Goal: Information Seeking & Learning: Learn about a topic

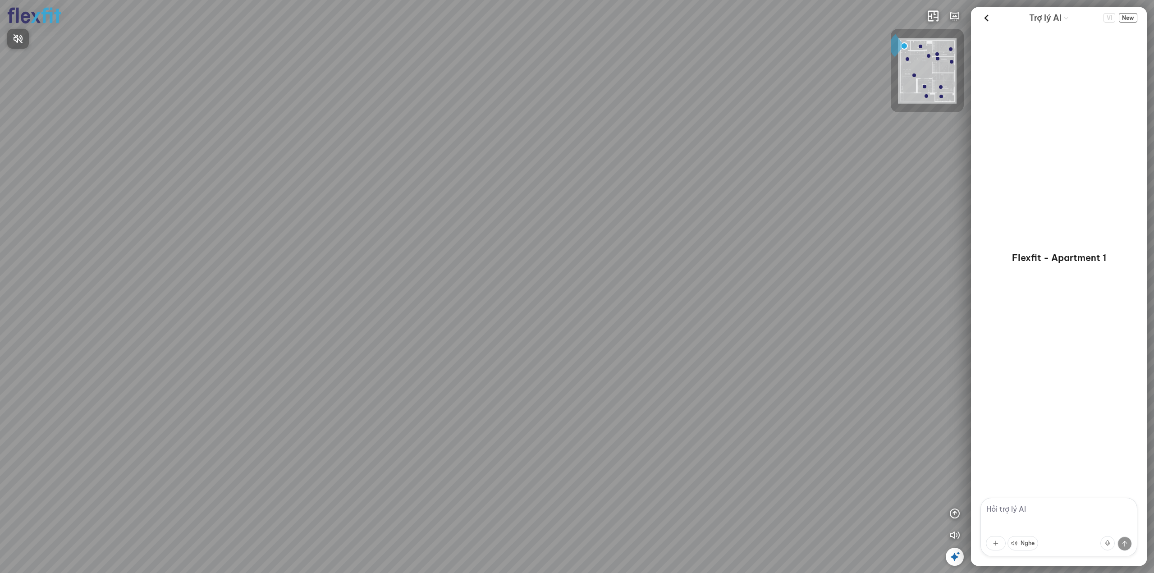
click at [715, 268] on div at bounding box center [577, 286] width 1154 height 573
click at [999, 508] on textarea at bounding box center [1058, 527] width 157 height 59
type textarea "tôi cần danh sách sản phẩm"
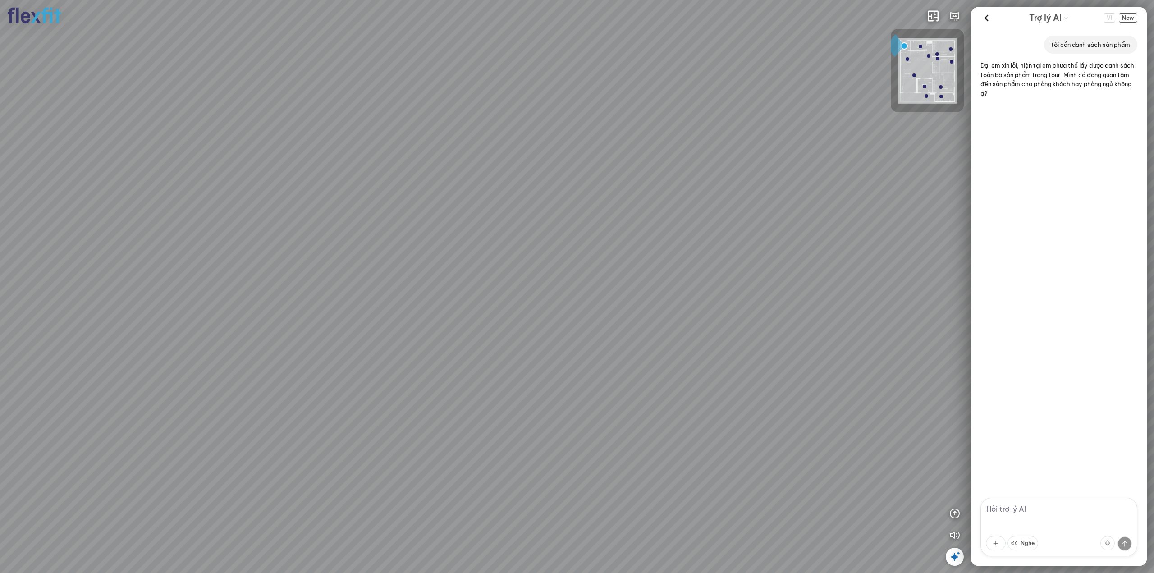
click at [1013, 509] on textarea at bounding box center [1058, 527] width 157 height 59
type textarea "phòng khách"
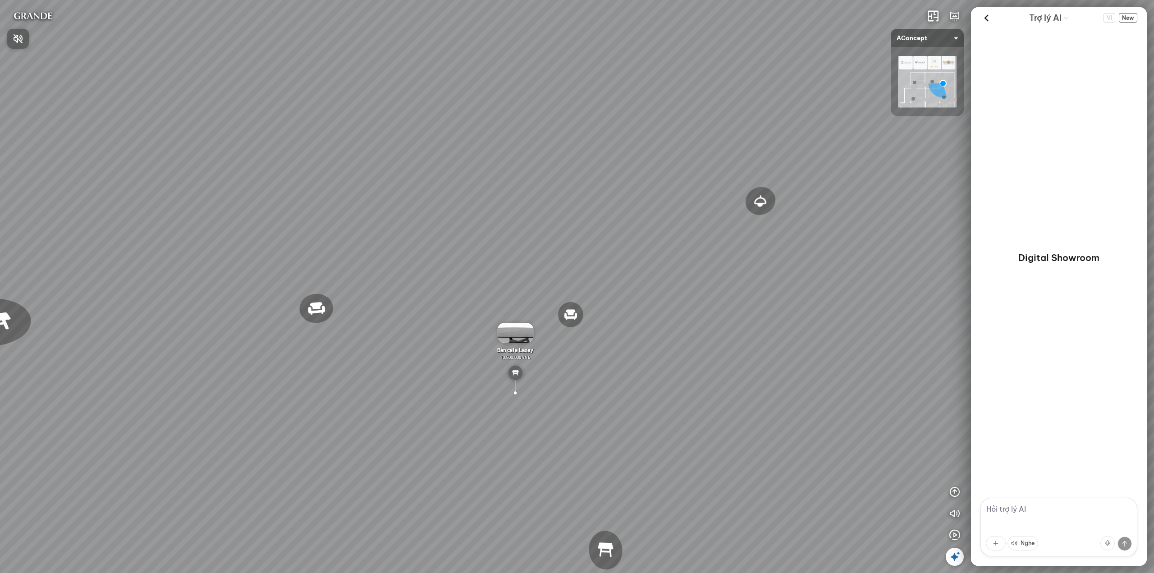
click at [1009, 510] on div at bounding box center [577, 286] width 1154 height 573
click at [1004, 510] on textarea at bounding box center [1058, 527] width 157 height 59
type textarea "danh sách sản phẩm"
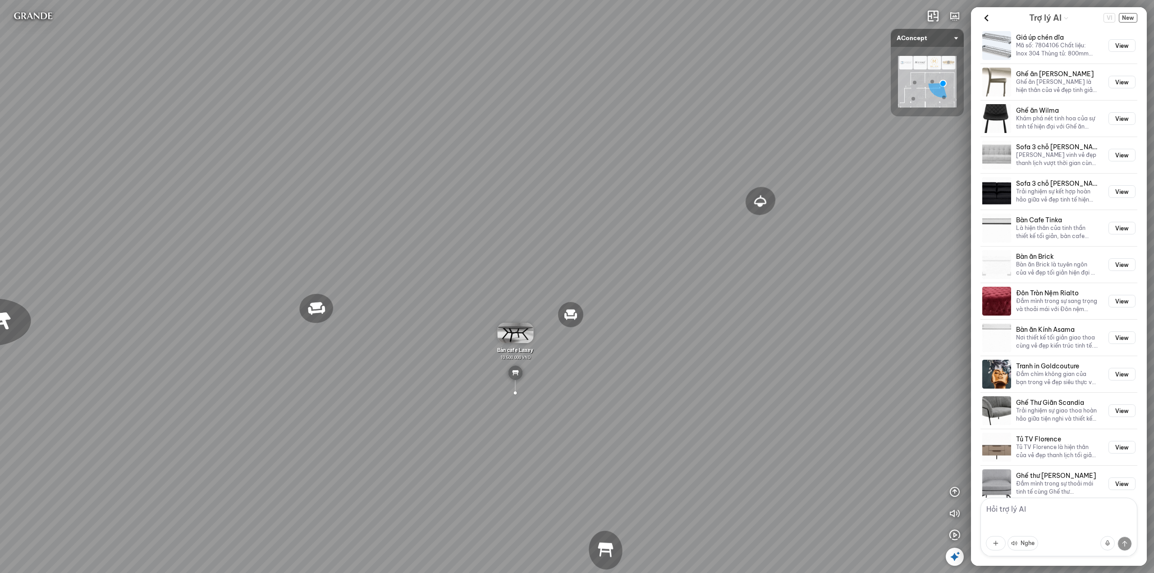
scroll to position [1397, 0]
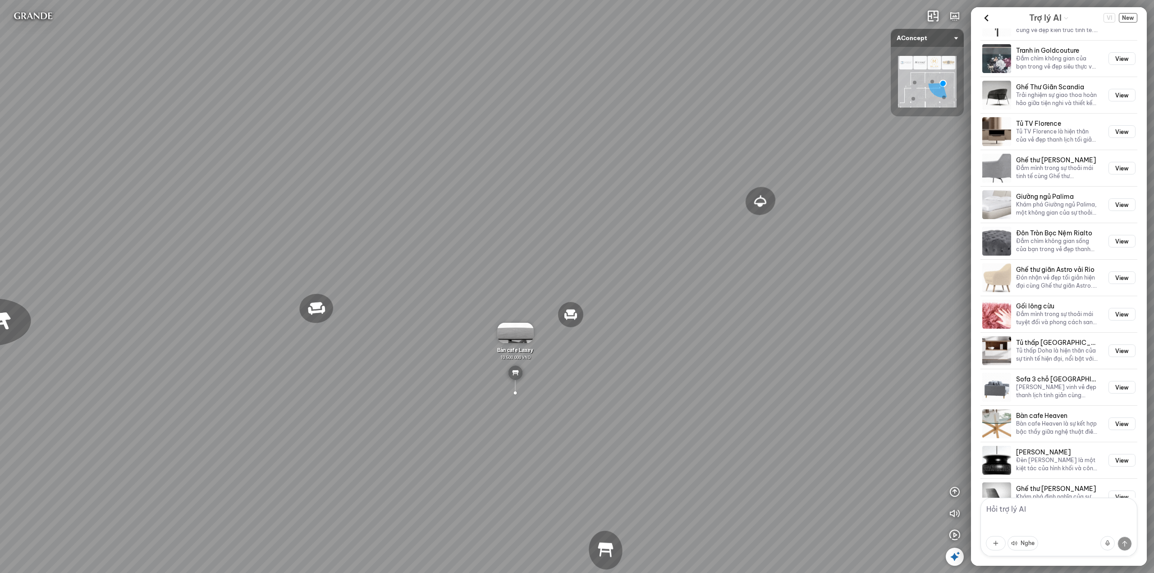
click at [1013, 510] on textarea at bounding box center [1058, 527] width 157 height 59
type textarea "d"
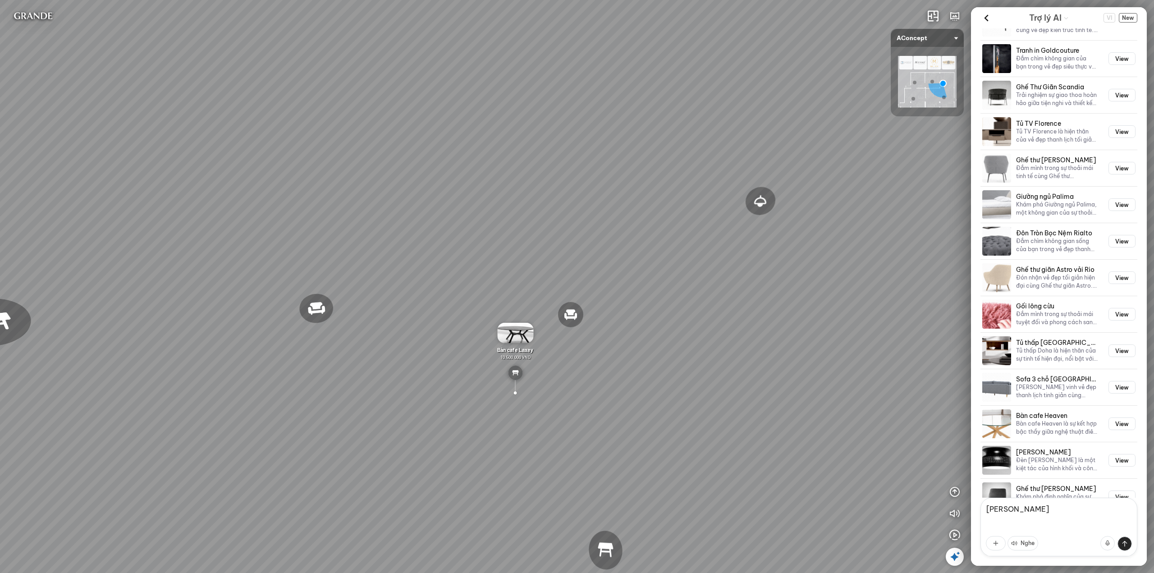
type textarea "đèn trần reno"
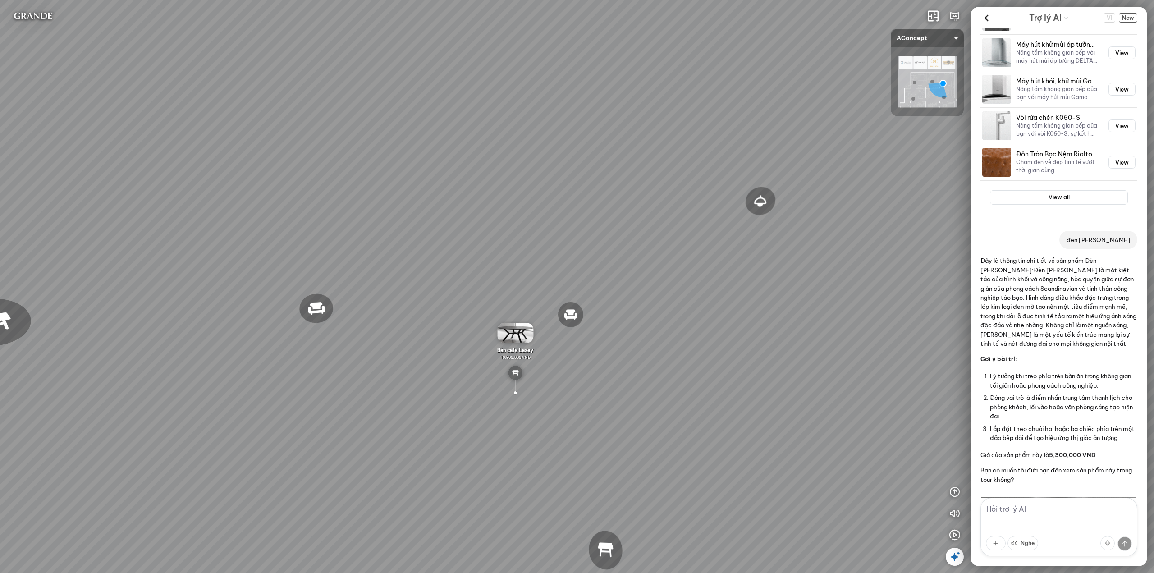
scroll to position [3402, 0]
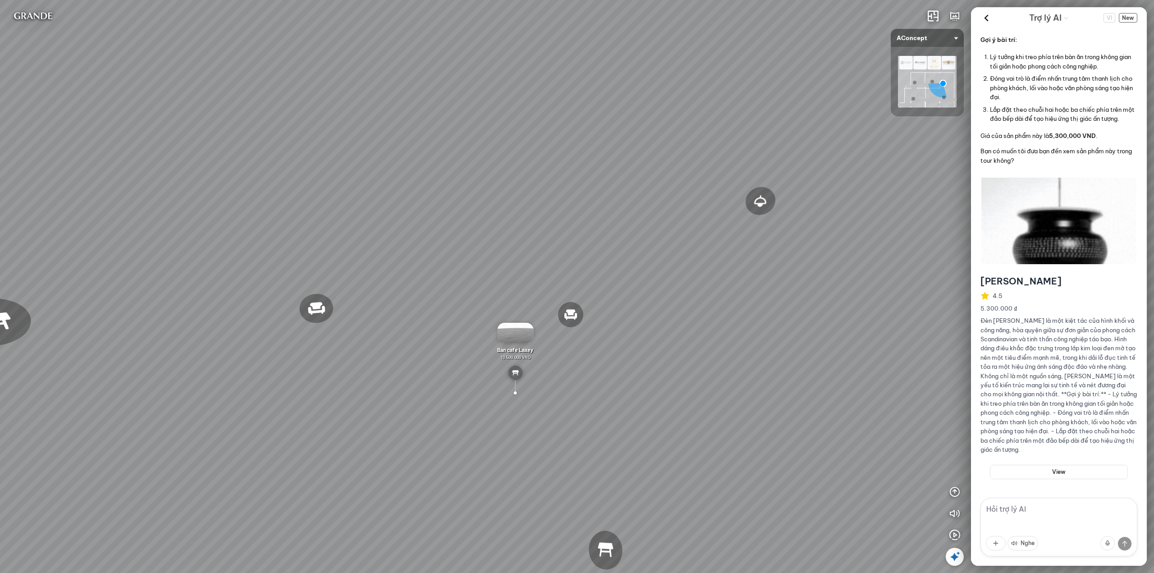
click at [1023, 511] on textarea at bounding box center [1058, 527] width 157 height 59
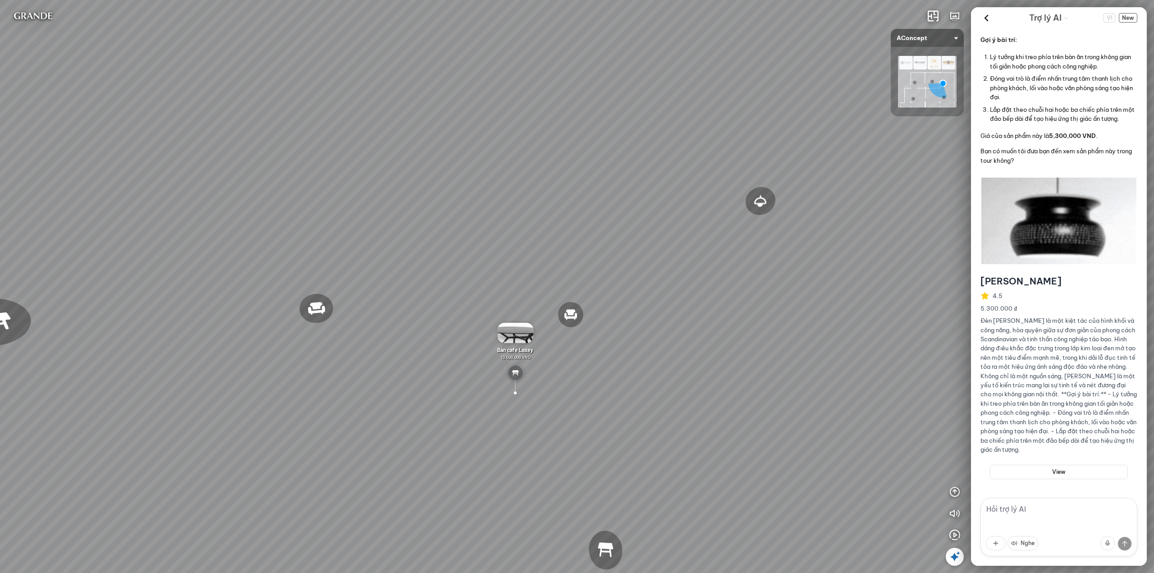
type textarea "d"
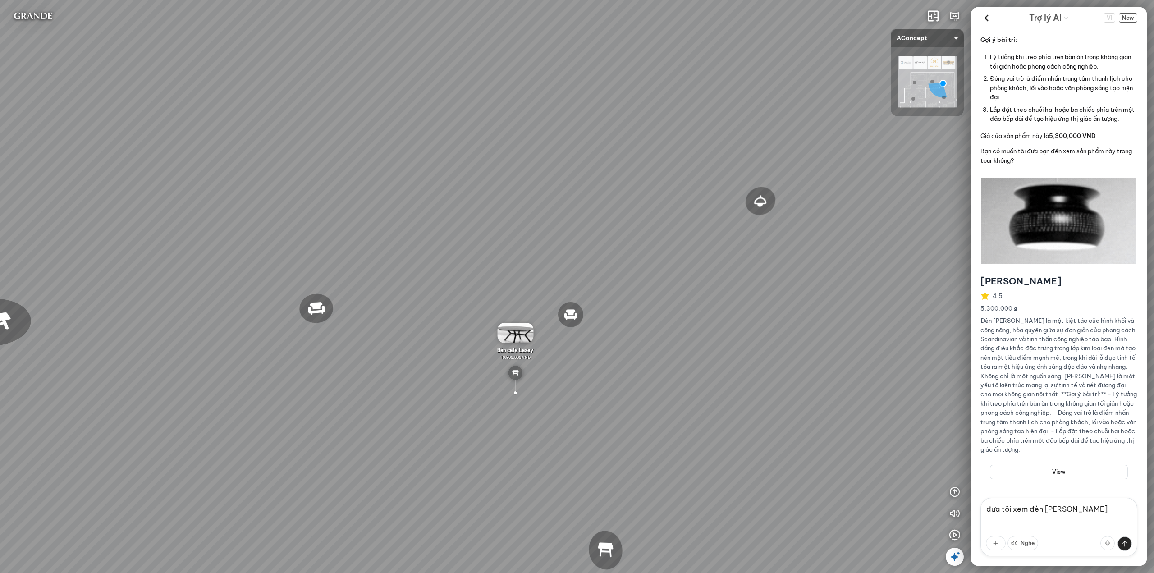
type textarea "đưa tôi xem đèn trần reno"
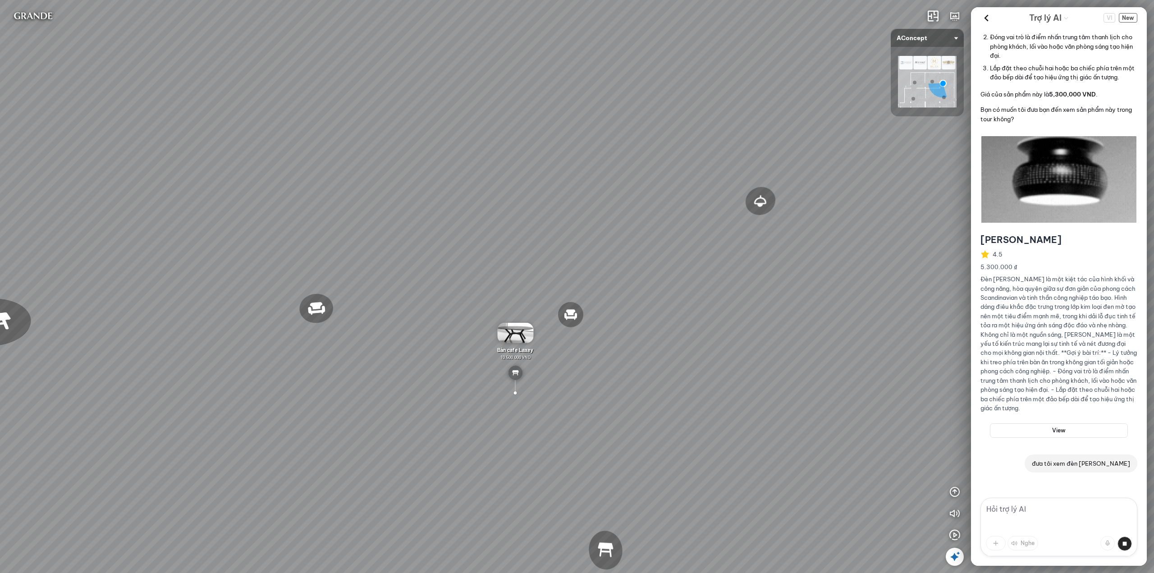
scroll to position [3467, 0]
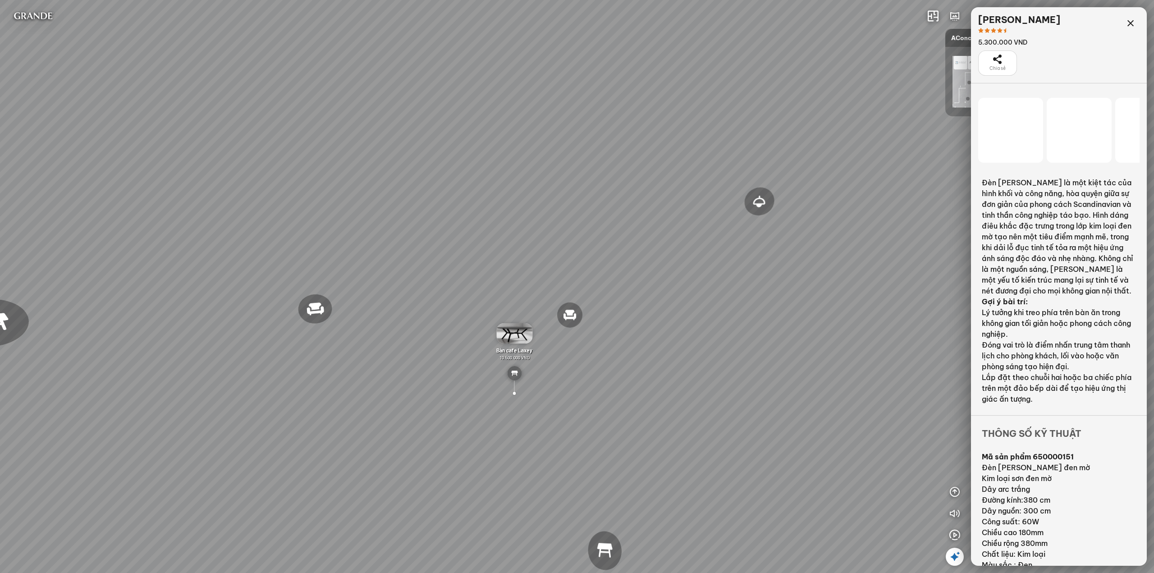
scroll to position [26821, 0]
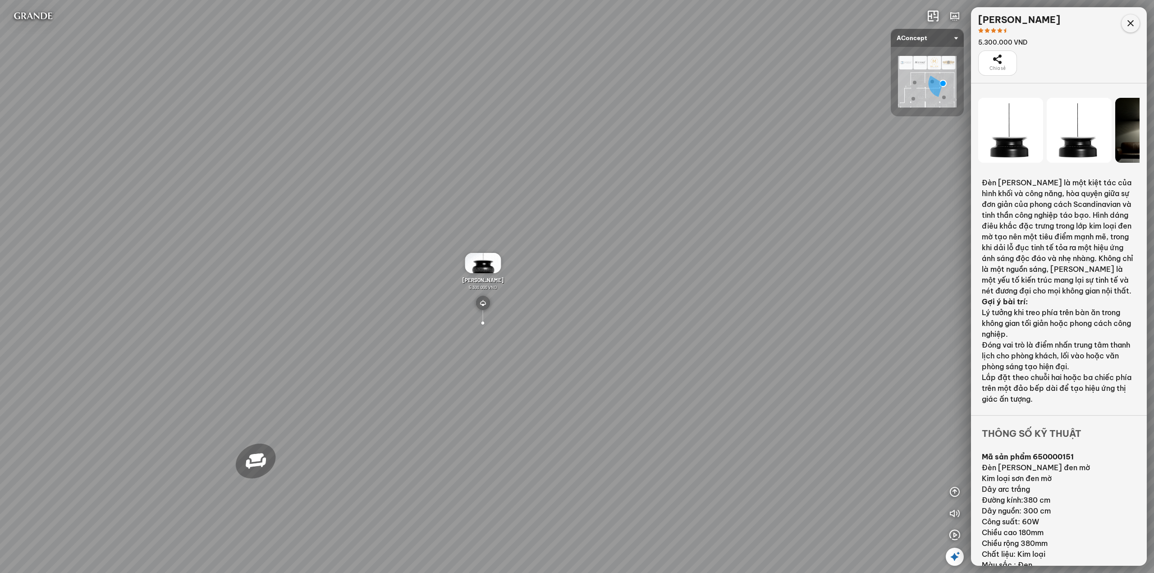
click at [1133, 21] on icon at bounding box center [1130, 23] width 11 height 11
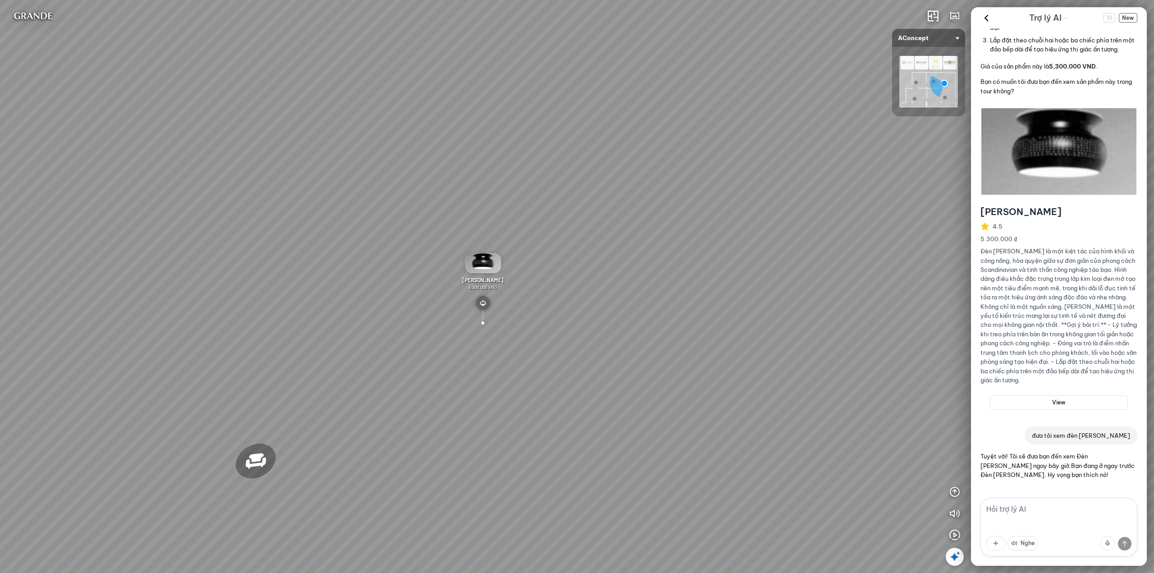
scroll to position [3462, 0]
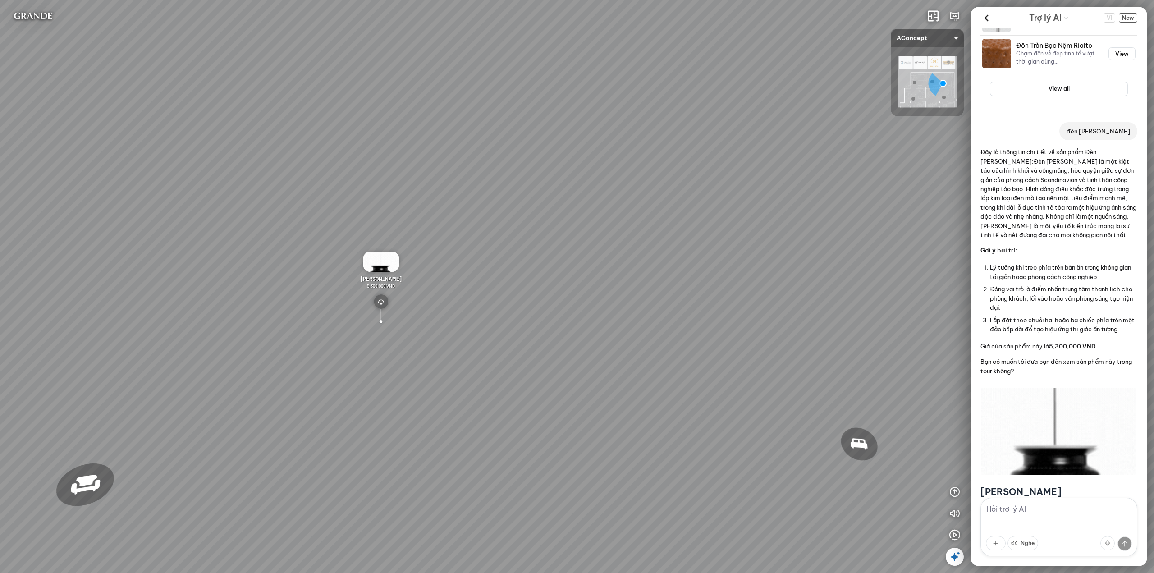
scroll to position [3462, 0]
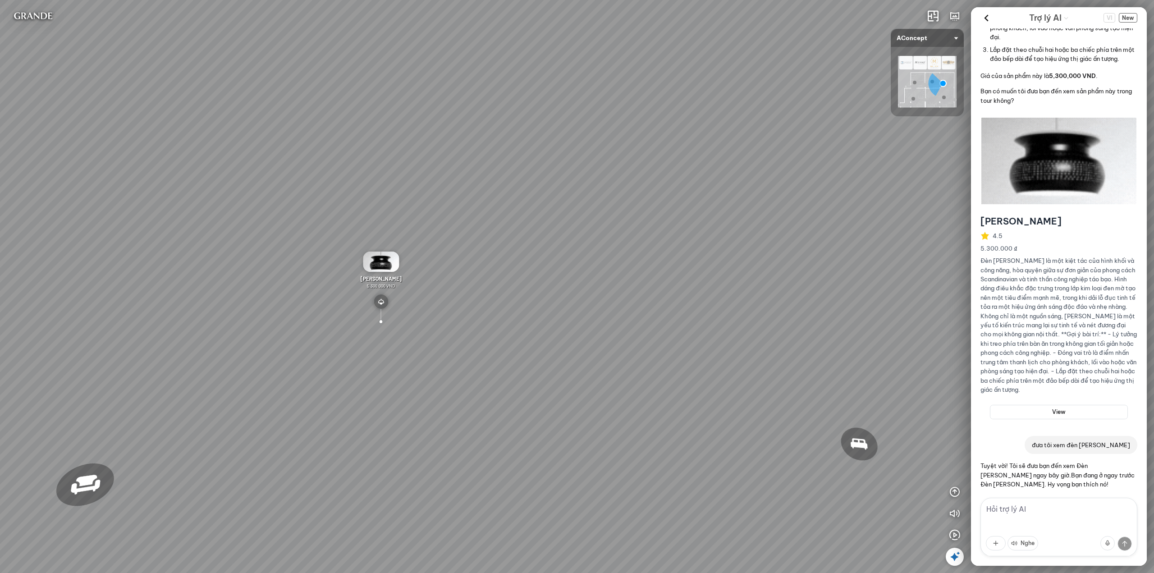
click at [999, 516] on textarea at bounding box center [1058, 527] width 157 height 59
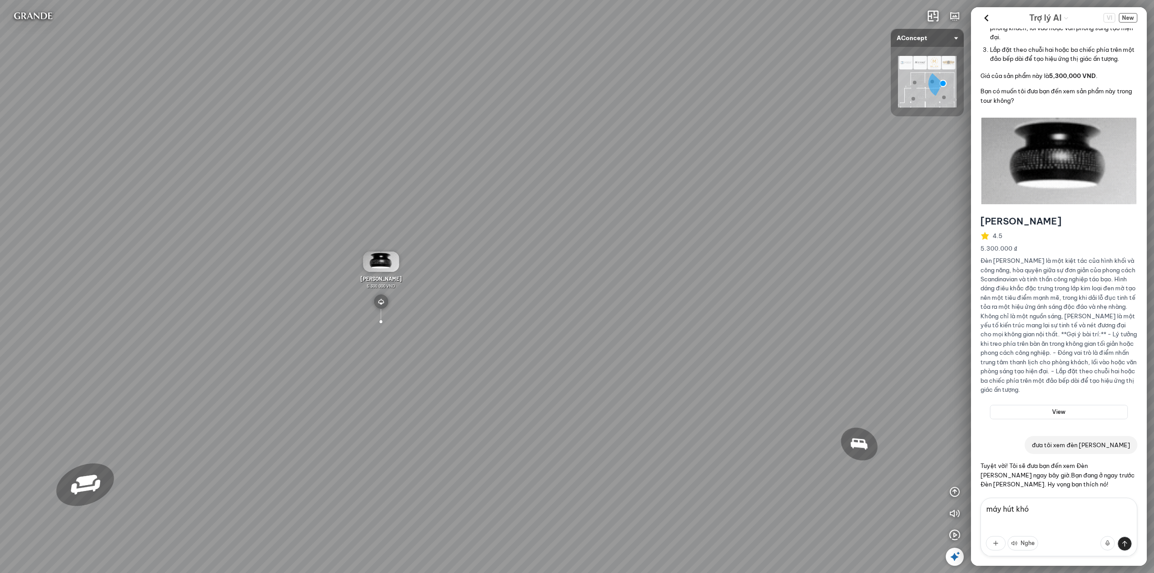
type textarea "máy hút khói"
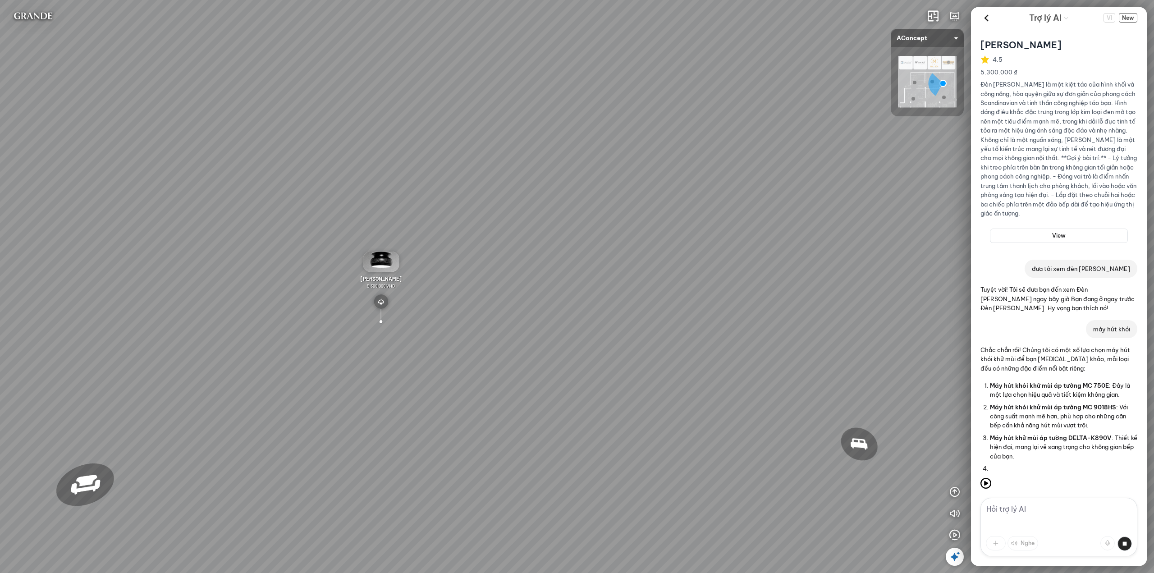
scroll to position [3672, 0]
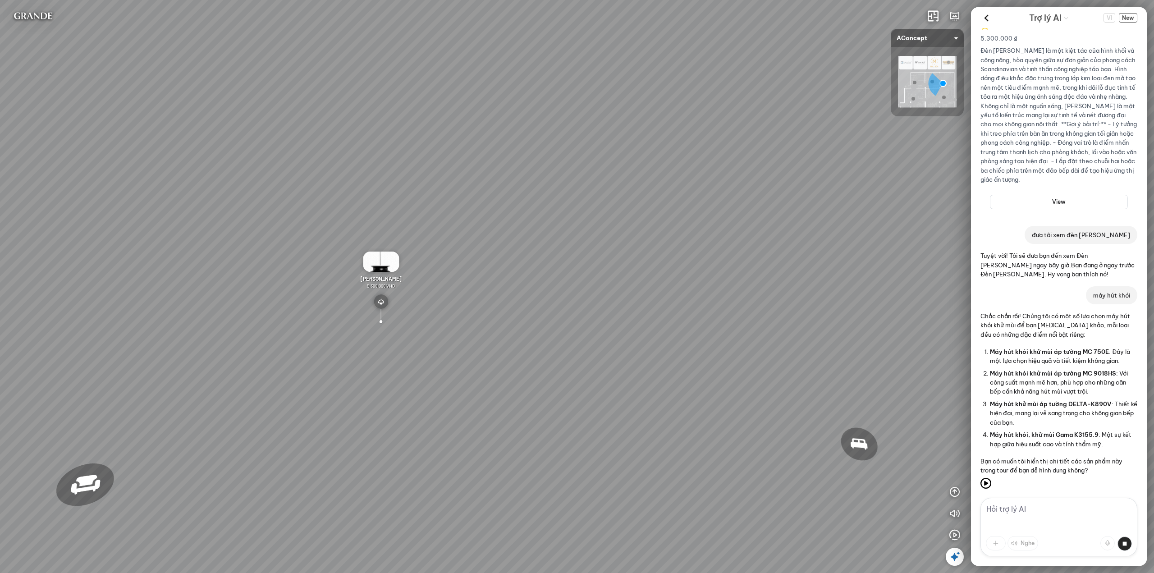
click at [1022, 502] on textarea at bounding box center [1058, 527] width 157 height 59
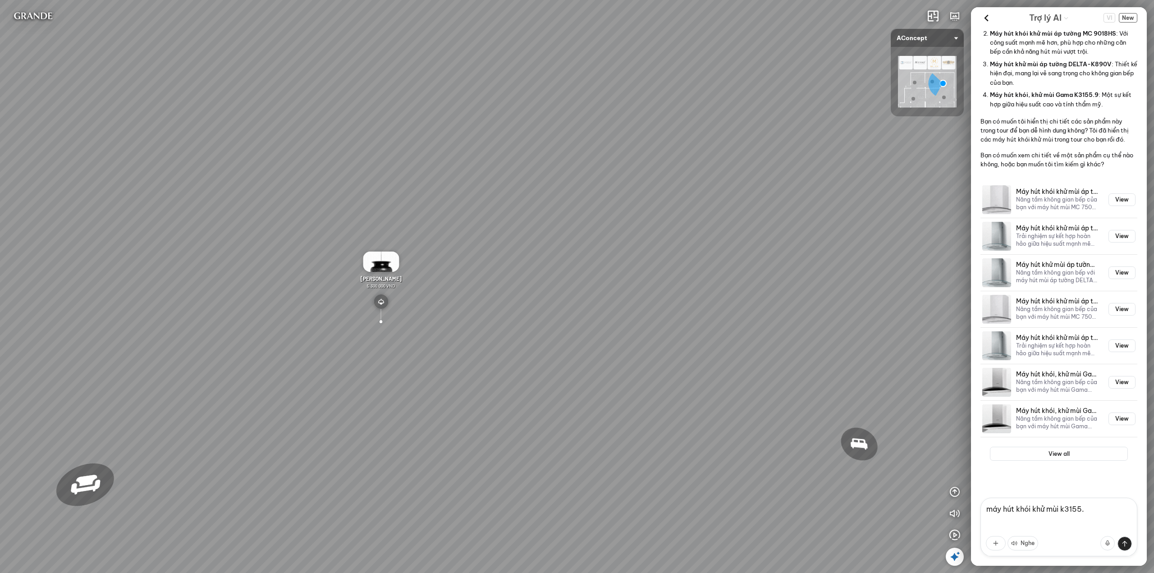
type textarea "máy hút khói khử mùi k3155.9"
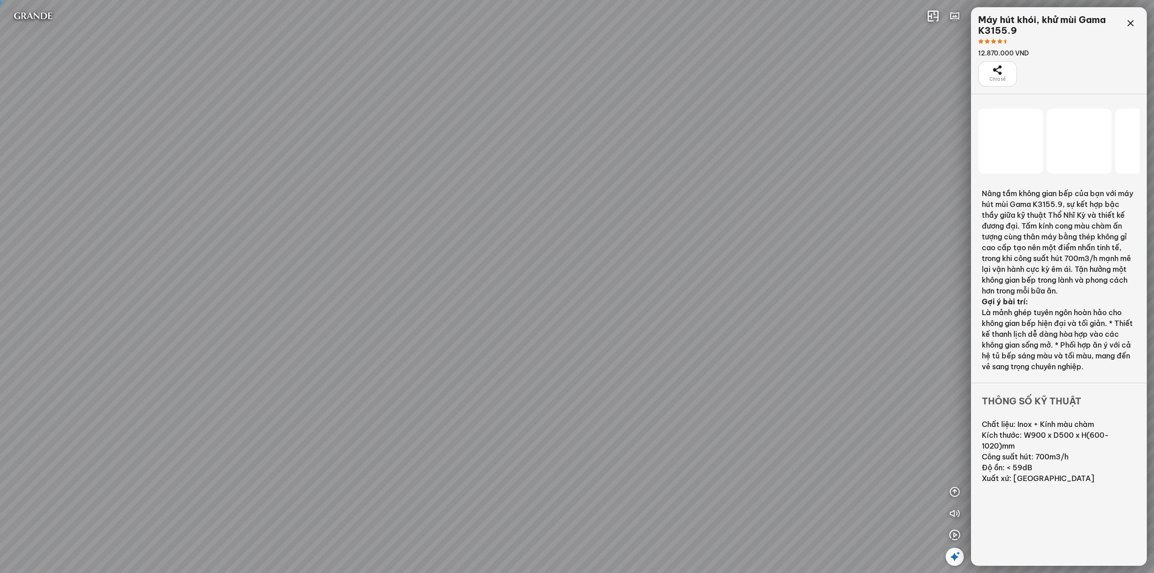
scroll to position [39052, 0]
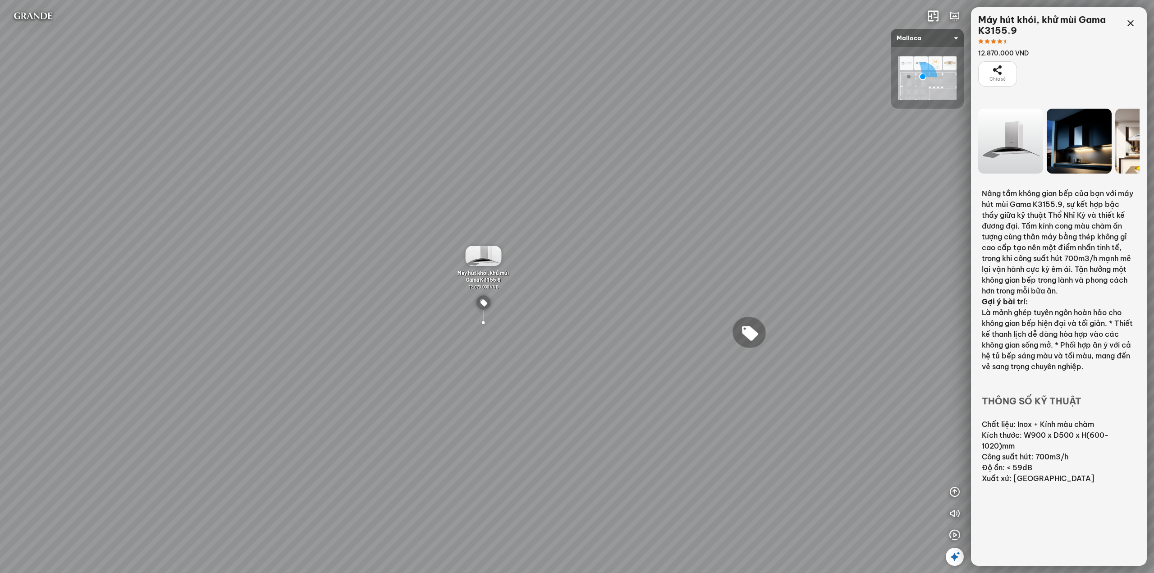
drag, startPoint x: 1134, startPoint y: 25, endPoint x: 1122, endPoint y: 49, distance: 27.0
click at [1132, 23] on icon at bounding box center [1130, 23] width 11 height 11
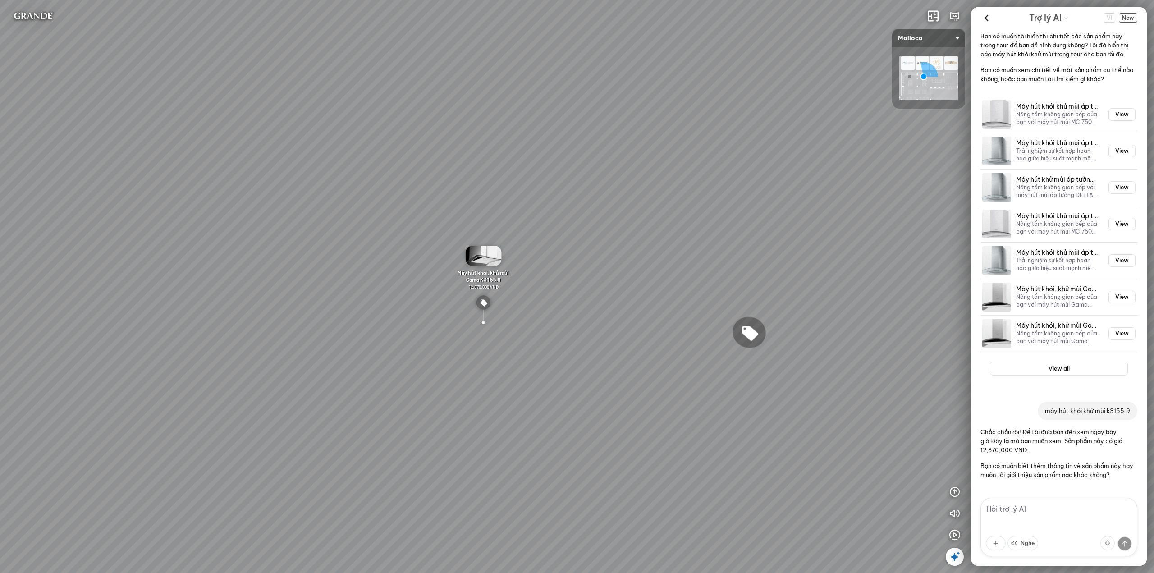
scroll to position [4097, 0]
click at [1024, 508] on textarea at bounding box center [1058, 527] width 157 height 59
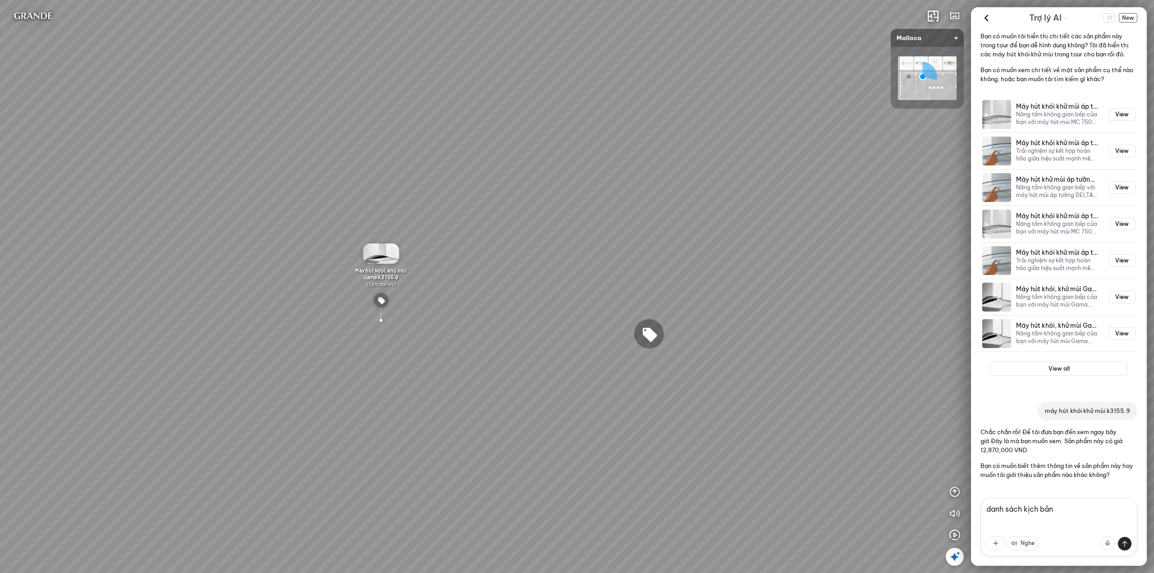
type textarea "danh sách kịch bản"
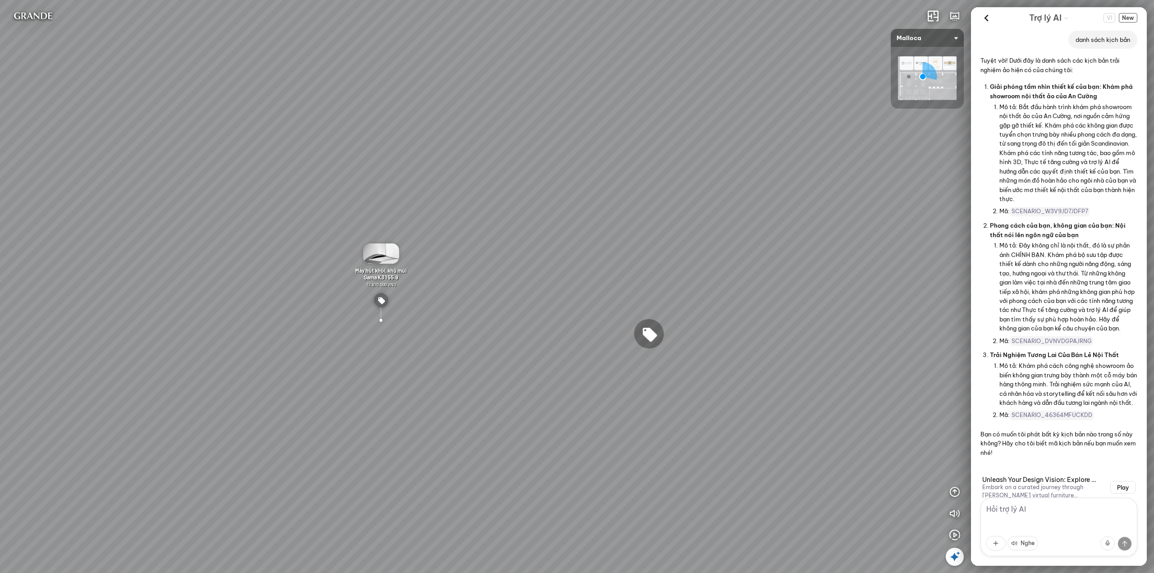
scroll to position [4508, 0]
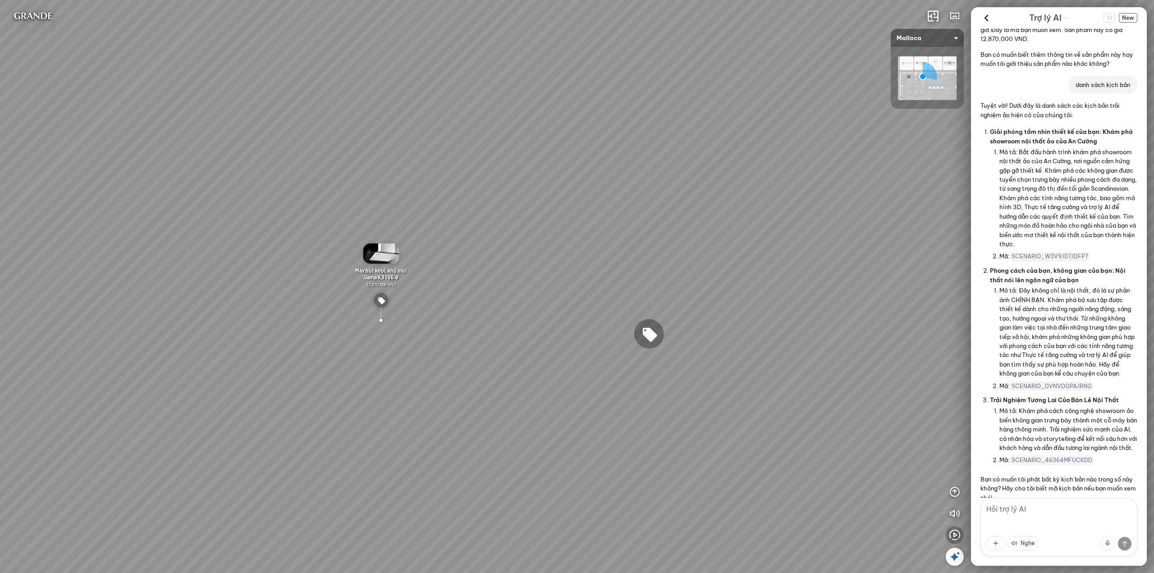
click at [951, 534] on icon "button" at bounding box center [954, 535] width 11 height 11
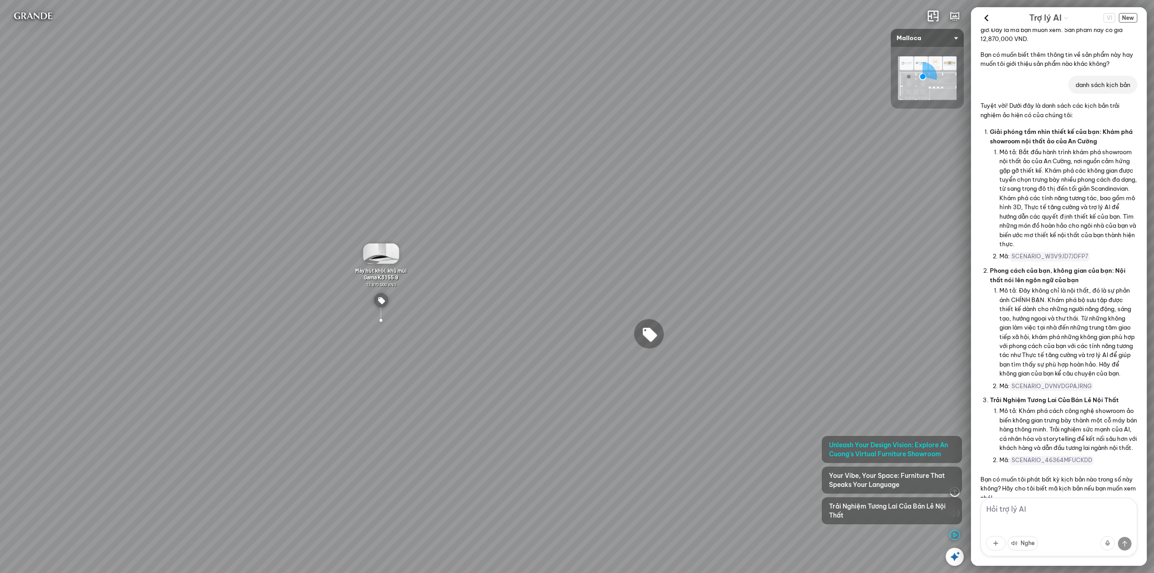
click at [1008, 511] on textarea at bounding box center [1058, 527] width 157 height 59
click at [872, 448] on span "Unleash Your Design Vision: Explore An Cuong's Virtual Furniture Showroom" at bounding box center [892, 449] width 126 height 18
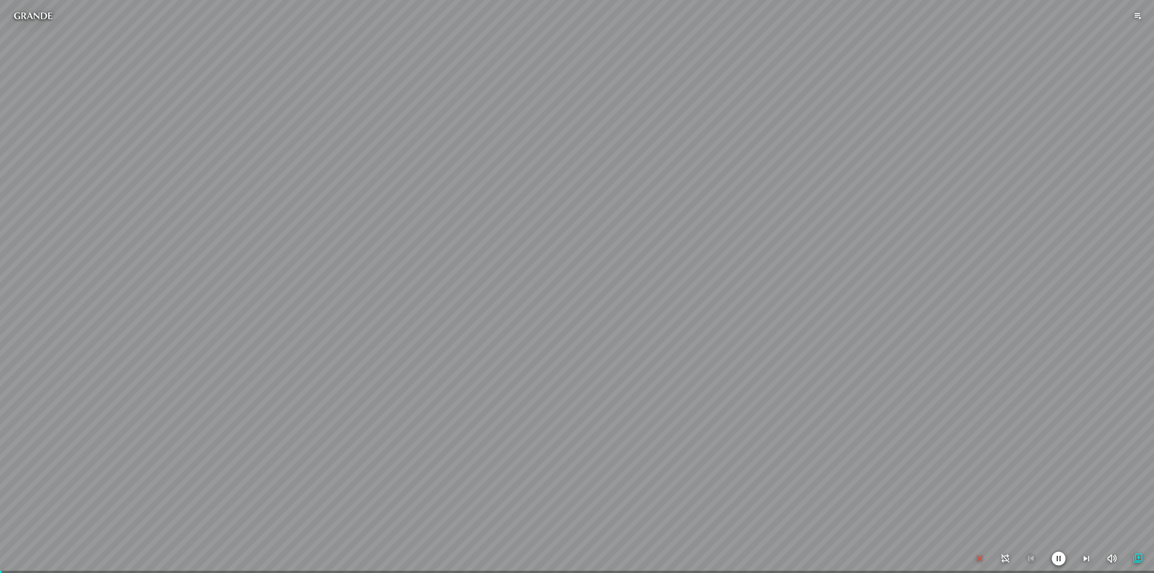
scroll to position [41198, 0]
click at [980, 559] on icon "button" at bounding box center [979, 558] width 11 height 11
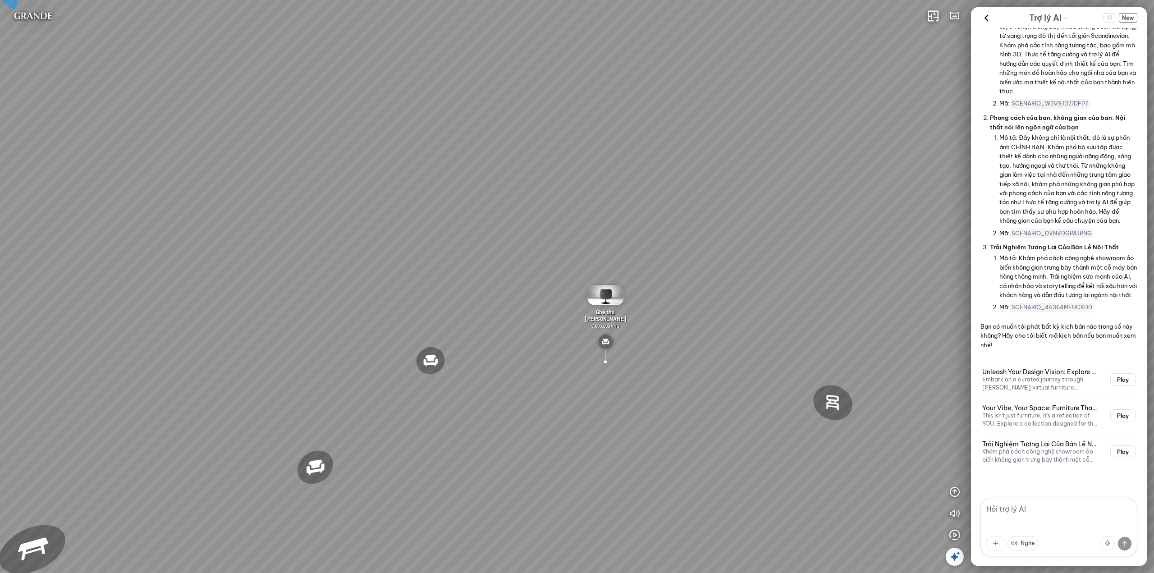
scroll to position [4508, 0]
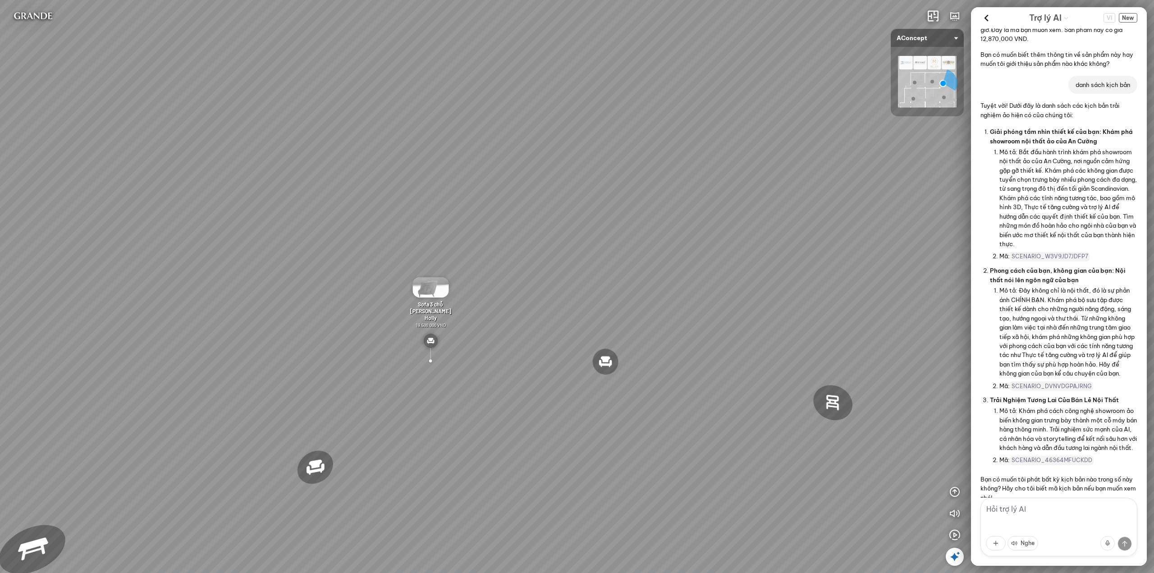
click at [1018, 515] on textarea at bounding box center [1058, 527] width 157 height 59
click at [1005, 511] on textarea at bounding box center [1058, 527] width 157 height 59
type textarea "p"
type textarea "phát kịch bản số 2"
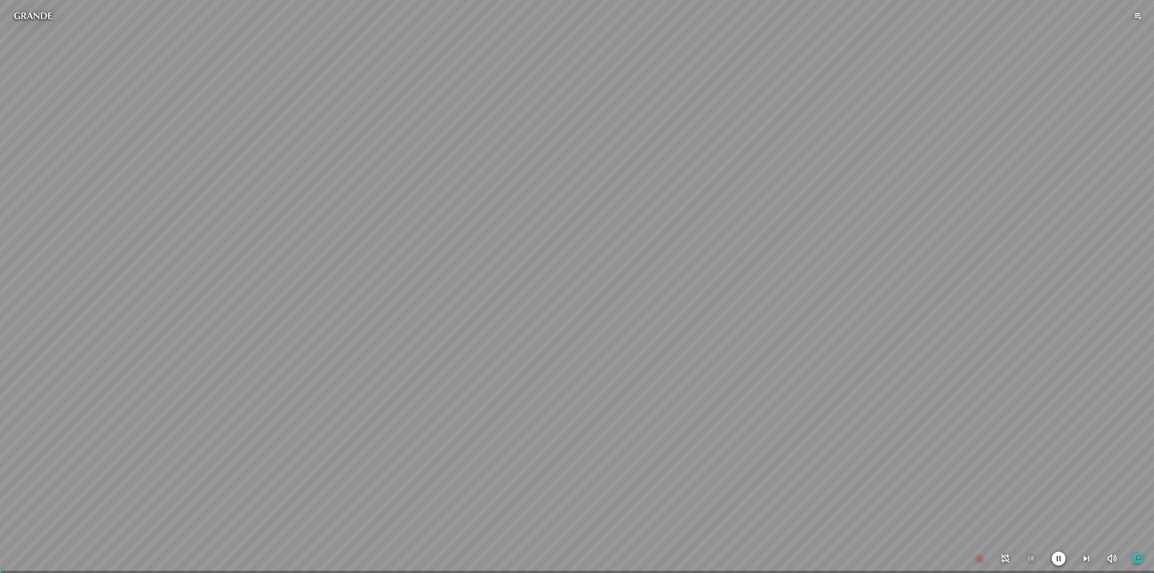
scroll to position [47913, 0]
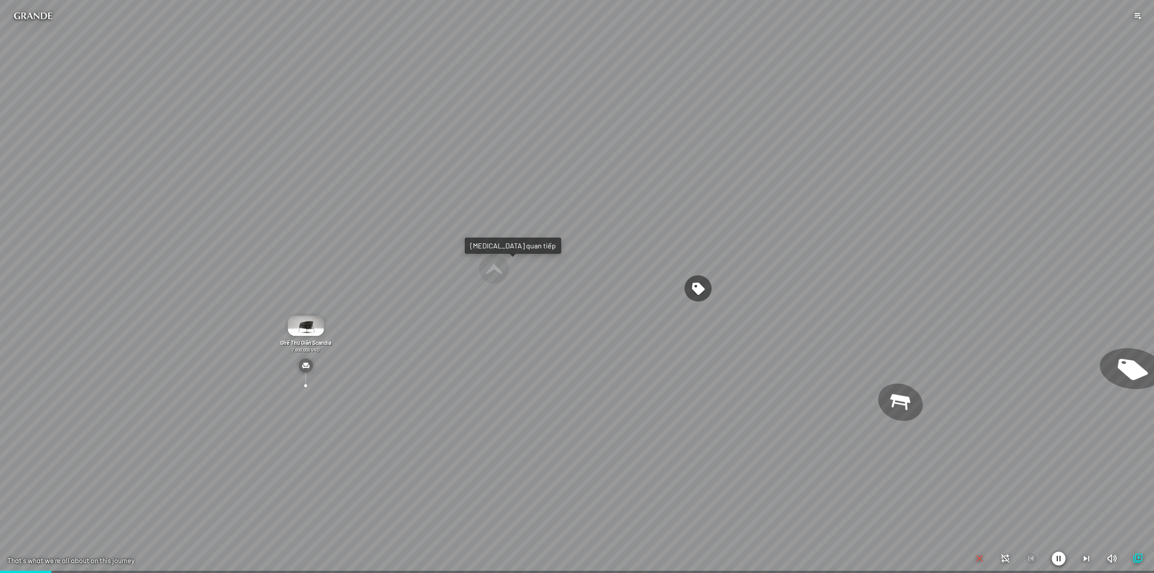
click at [978, 561] on icon "button" at bounding box center [979, 558] width 11 height 11
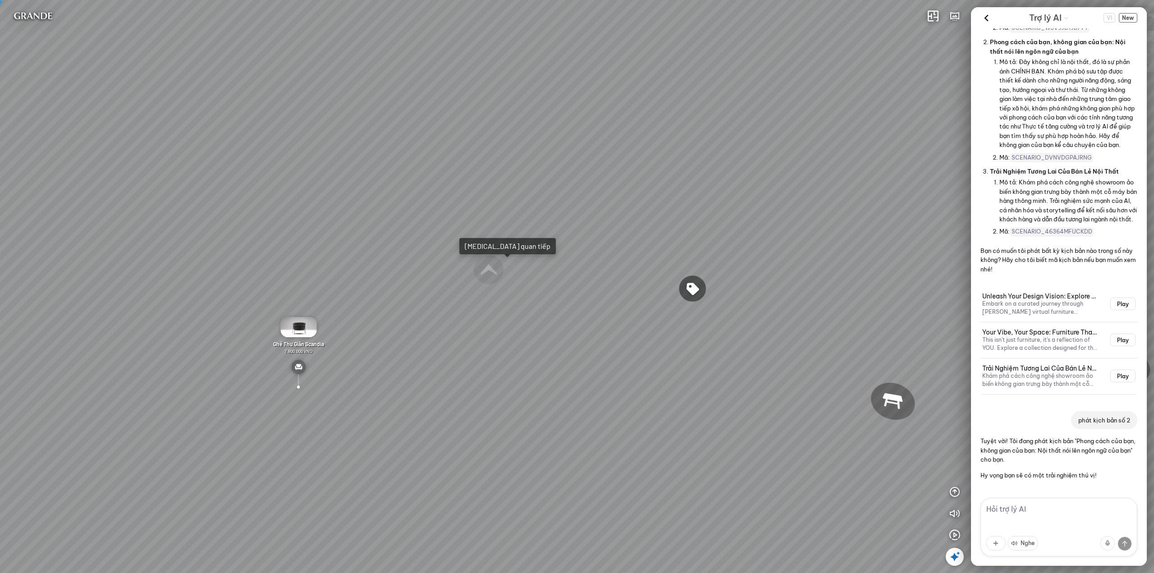
scroll to position [4764, 0]
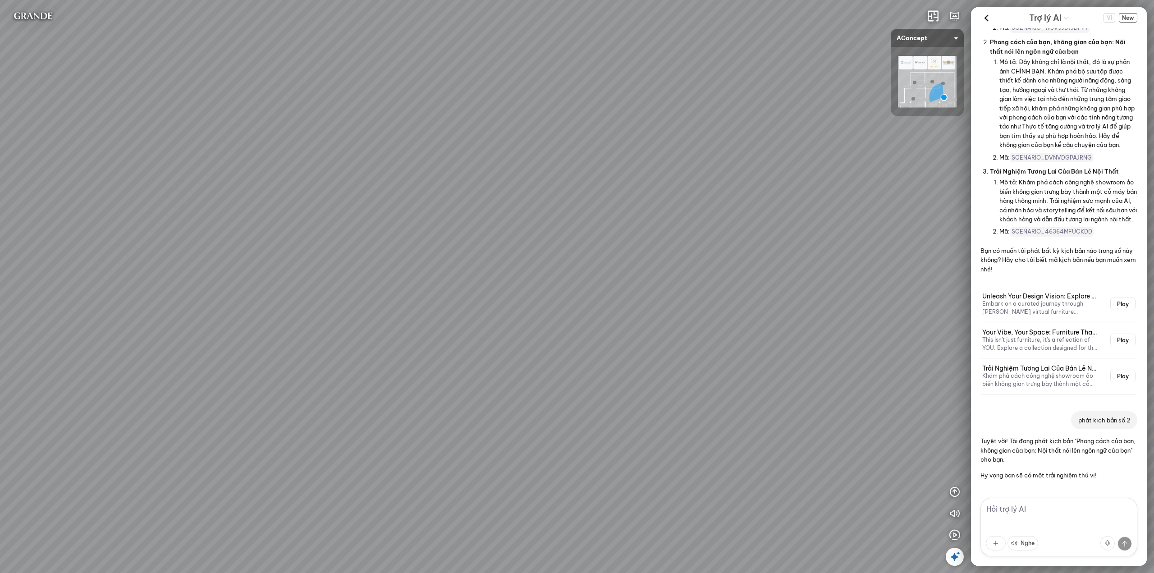
drag, startPoint x: 657, startPoint y: 222, endPoint x: 474, endPoint y: 235, distance: 183.0
click at [474, 235] on div "Ghế ăn Andrew 3.200.000 VND Ghế ăn Wilma 1.800.000 VND Sofa 3 chỗ Jonna vải Hol…" at bounding box center [577, 286] width 1154 height 573
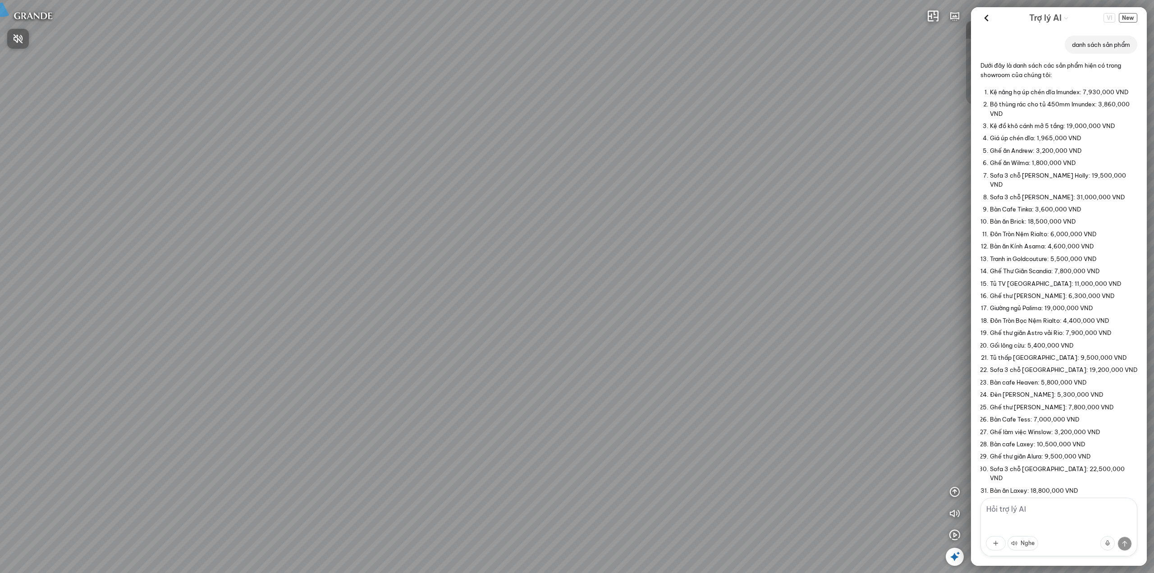
scroll to position [4764, 0]
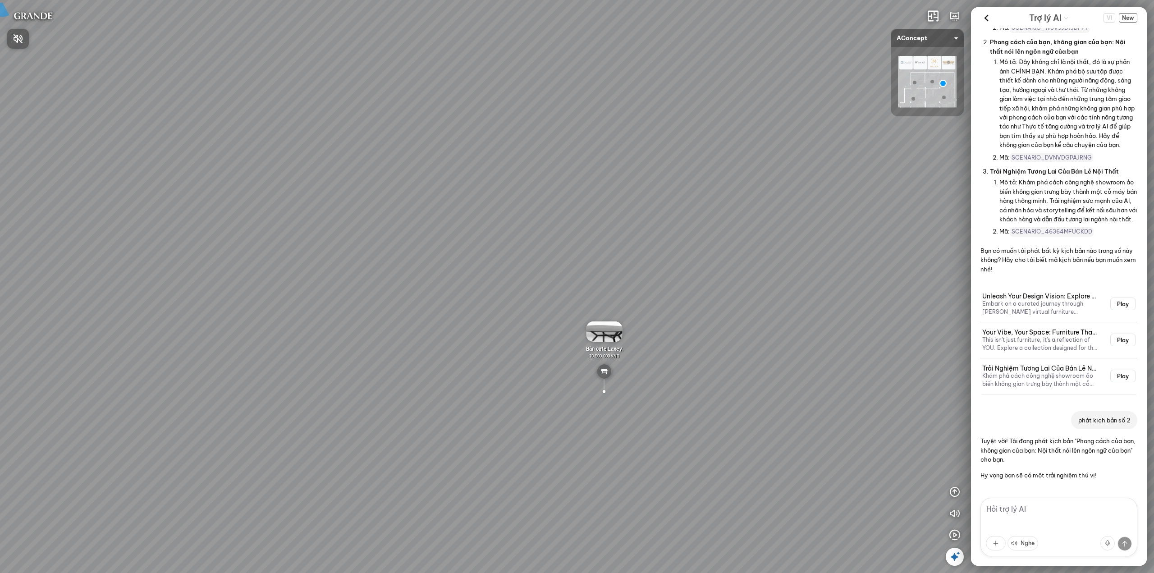
click at [957, 495] on div at bounding box center [577, 286] width 1154 height 573
click at [953, 490] on icon "button" at bounding box center [954, 491] width 11 height 11
click at [951, 440] on button "button" at bounding box center [955, 448] width 18 height 18
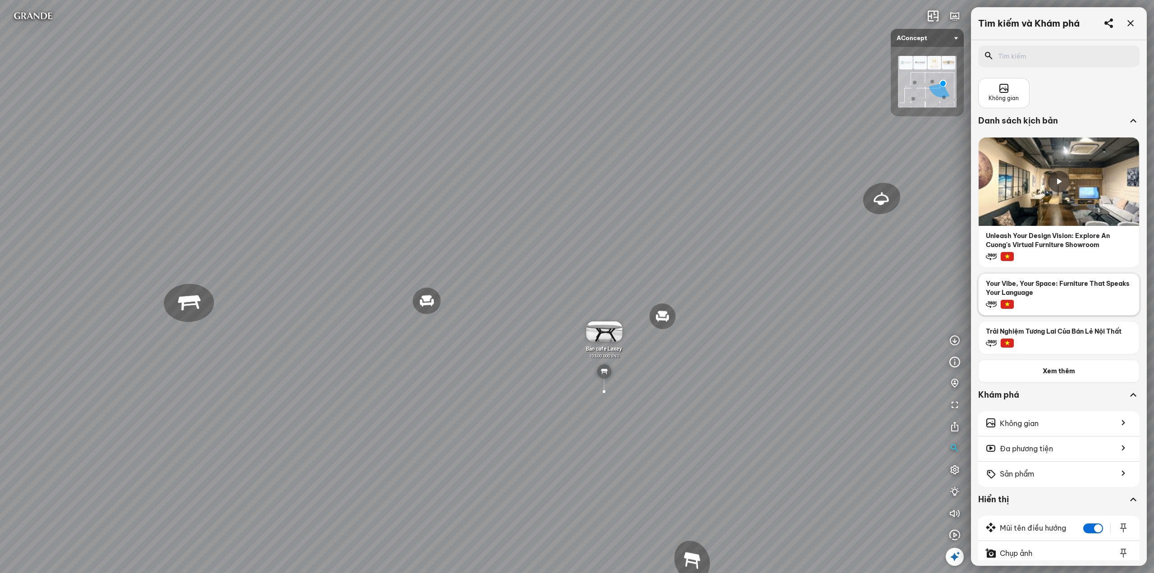
scroll to position [47383, 0]
click at [1010, 105] on div "Không gian" at bounding box center [1003, 93] width 51 height 30
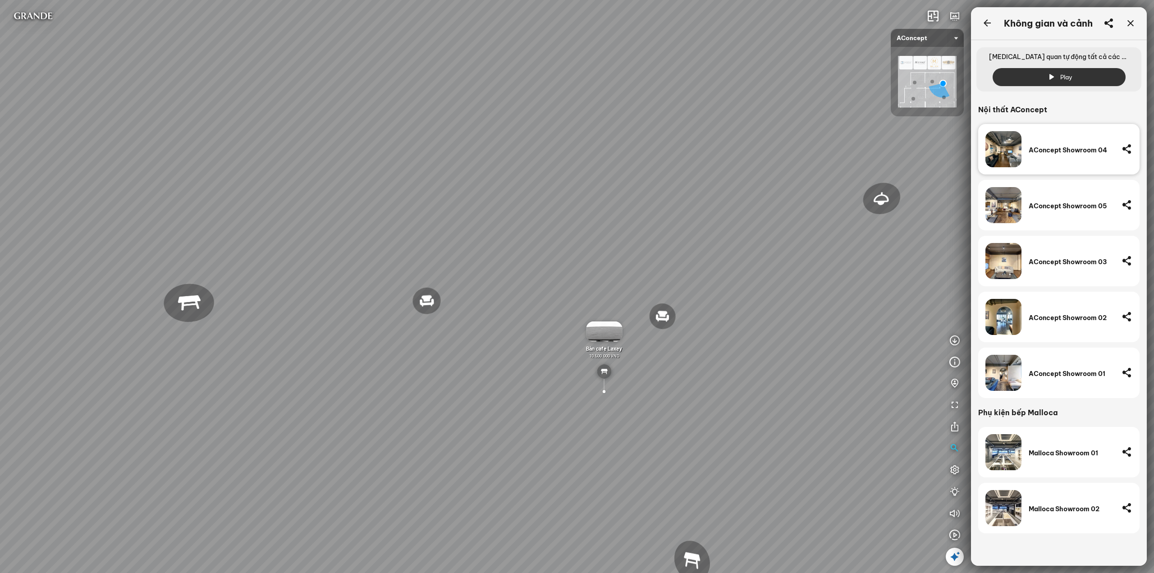
click at [984, 23] on icon at bounding box center [987, 23] width 11 height 11
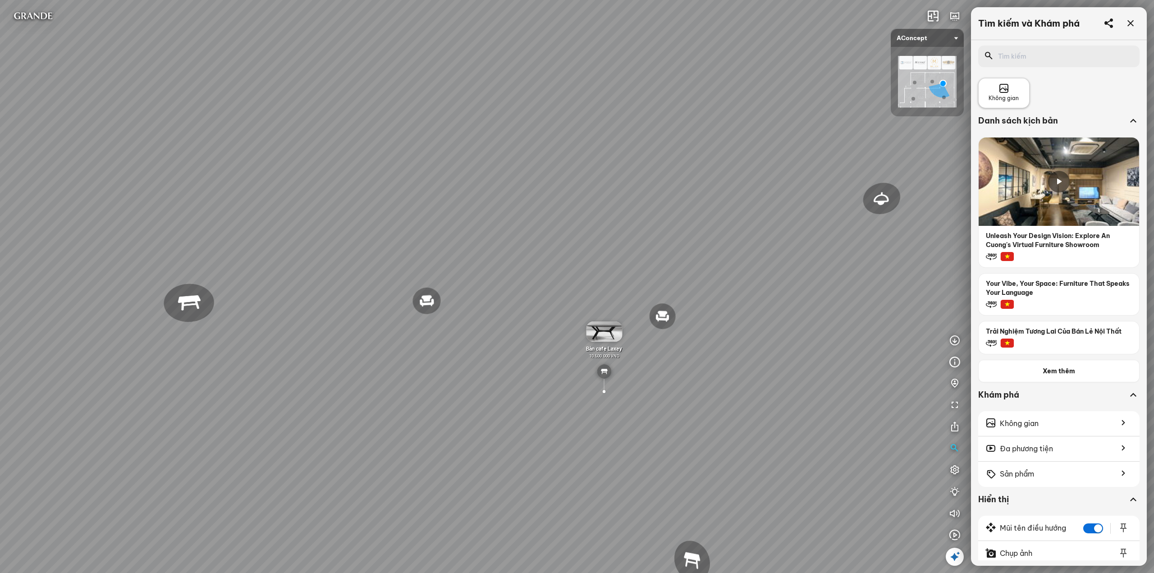
click at [1010, 98] on span "Không gian" at bounding box center [1004, 98] width 30 height 9
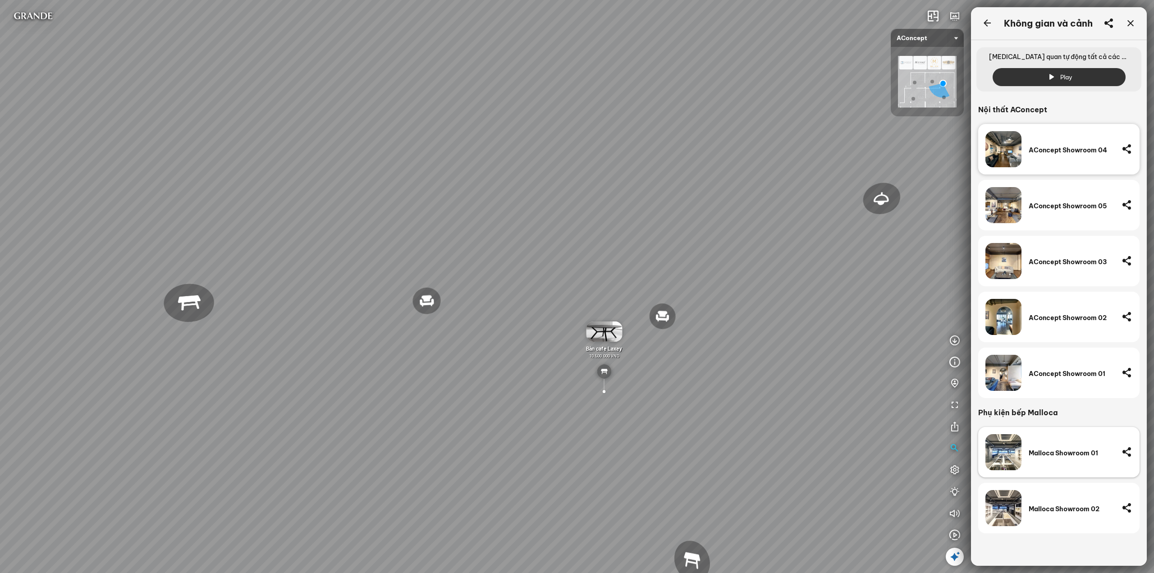
click at [1037, 451] on div "Malloca Showroom 01" at bounding box center [1072, 453] width 86 height 8
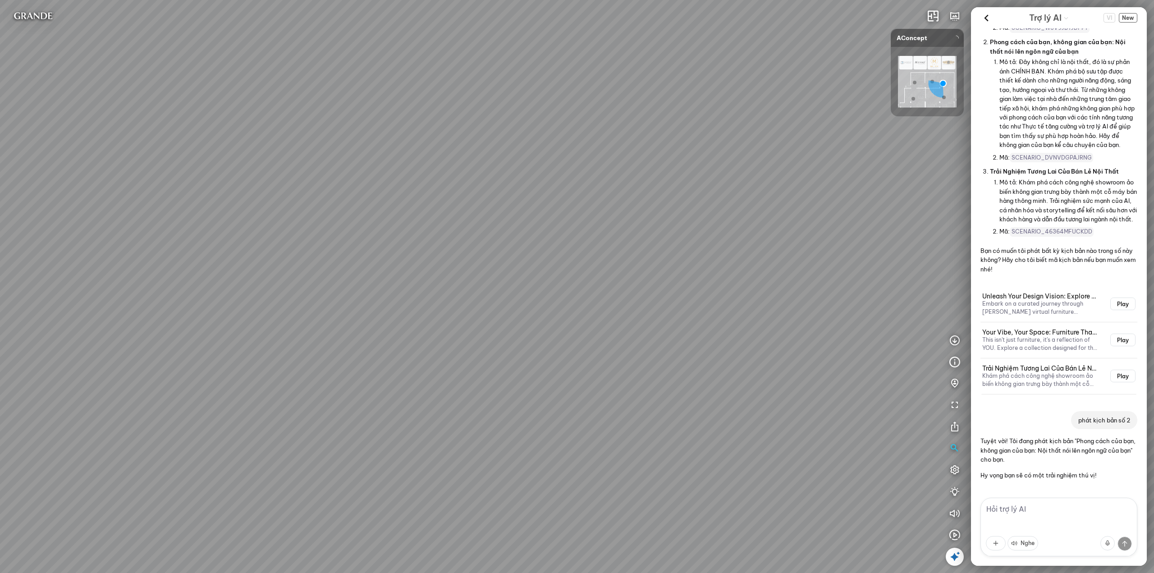
scroll to position [4764, 0]
drag, startPoint x: 316, startPoint y: 401, endPoint x: 683, endPoint y: 389, distance: 367.5
click at [650, 388] on div "Chậu rửa chén hai hộc bán thủ công Malloca MS 610T 9.460.000 VND Máy hút khói k…" at bounding box center [577, 286] width 1154 height 573
drag, startPoint x: 378, startPoint y: 389, endPoint x: 608, endPoint y: 370, distance: 230.2
click at [608, 370] on div "Chậu rửa chén hai hộc bán thủ công Malloca MS 610T 9.460.000 VND Máy hút khói k…" at bounding box center [577, 286] width 1154 height 573
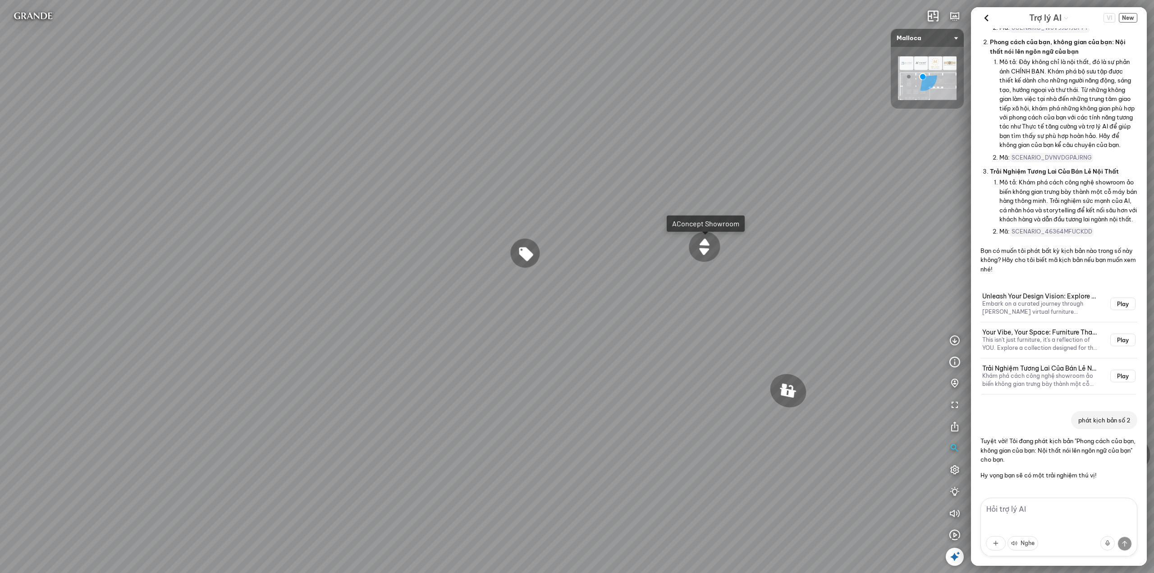
drag, startPoint x: 575, startPoint y: 369, endPoint x: 649, endPoint y: 365, distance: 73.6
click at [610, 366] on div "Chậu rửa chén hai hộc bán thủ công Malloca MS 610T 9.460.000 VND Máy hút khói k…" at bounding box center [577, 286] width 1154 height 573
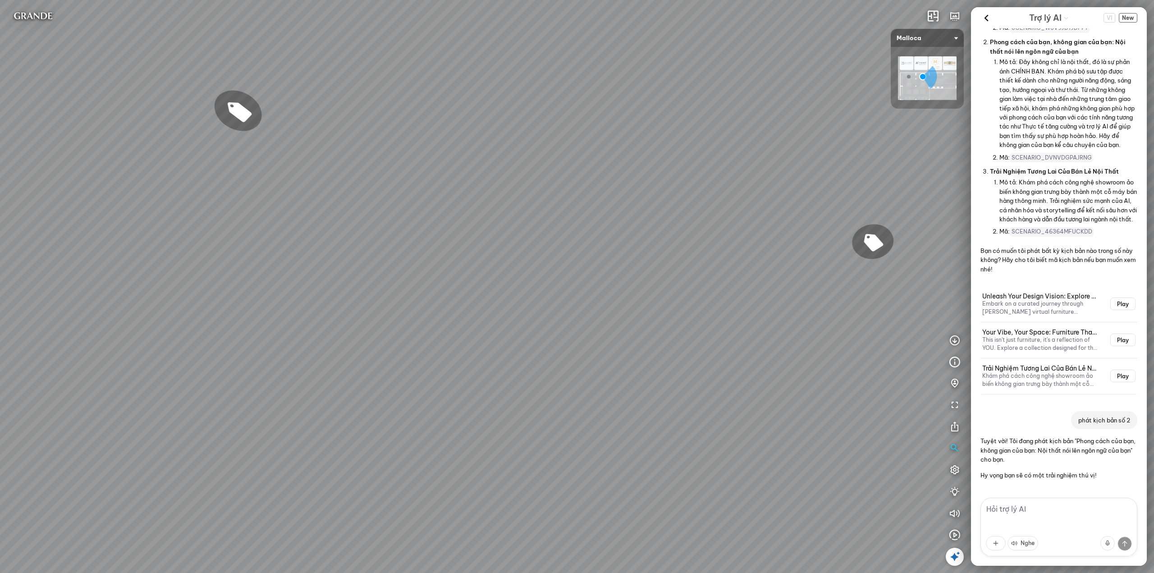
drag, startPoint x: 526, startPoint y: 359, endPoint x: 753, endPoint y: 343, distance: 227.8
click at [654, 347] on div "Chậu rửa chén hai hộc bán thủ công Malloca MS 610T 9.460.000 VND Máy hút khói k…" at bounding box center [577, 286] width 1154 height 573
drag, startPoint x: 782, startPoint y: 337, endPoint x: 470, endPoint y: 341, distance: 312.4
click at [554, 335] on div "Chậu rửa chén hai hộc bán thủ công Malloca MS 610T 9.460.000 VND Máy hút khói k…" at bounding box center [577, 286] width 1154 height 573
click at [533, 338] on div "Chậu rửa chén hai hộc bán thủ công Malloca MS 610T 9.460.000 VND Máy hút khói k…" at bounding box center [577, 286] width 1154 height 573
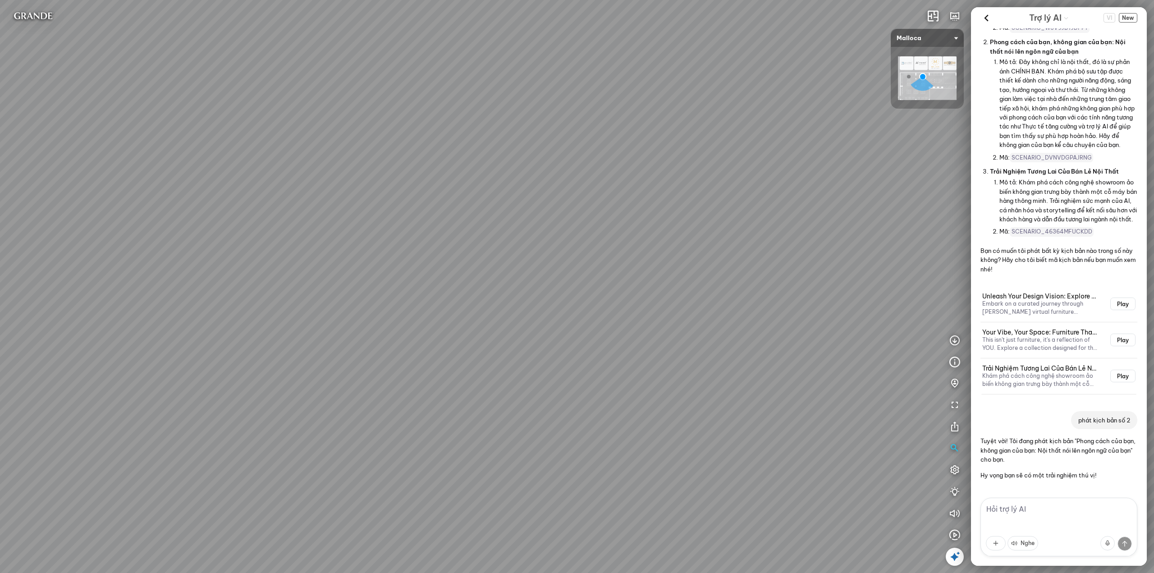
drag, startPoint x: 561, startPoint y: 139, endPoint x: 357, endPoint y: 127, distance: 203.6
click at [357, 127] on div "Chậu rửa chén hai hộc bán thủ công Malloca MS 610T 9.460.000 VND Máy hút khói k…" at bounding box center [577, 286] width 1154 height 573
drag, startPoint x: 470, startPoint y: 97, endPoint x: 416, endPoint y: 100, distance: 54.6
click at [416, 100] on div "Chậu rửa chén hai hộc bán thủ công Malloca MS 610T 9.460.000 VND Máy hút khói k…" at bounding box center [577, 286] width 1154 height 573
drag, startPoint x: 521, startPoint y: 105, endPoint x: 447, endPoint y: 109, distance: 74.0
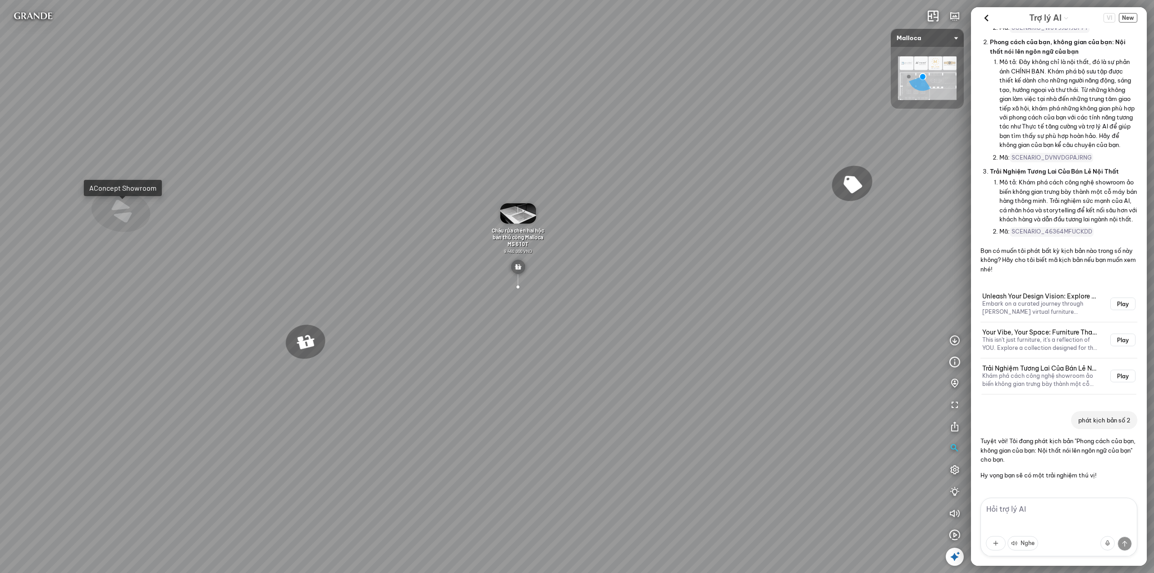
click at [447, 109] on div "Chậu rửa chén hai hộc bán thủ công Malloca MS 610T 9.460.000 VND Máy hút khói k…" at bounding box center [577, 286] width 1154 height 573
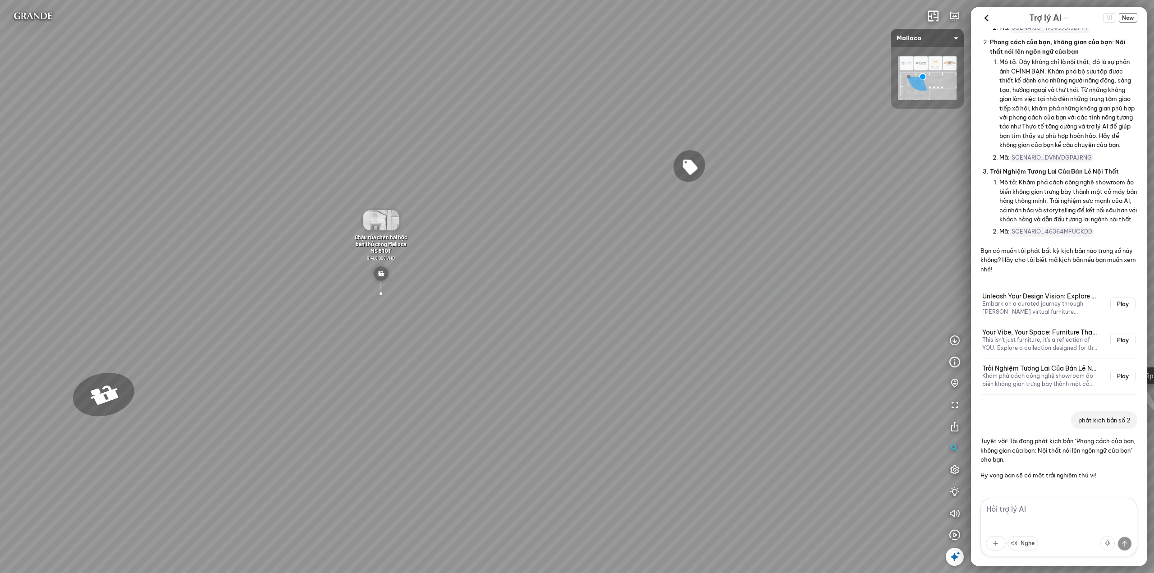
drag, startPoint x: 518, startPoint y: 83, endPoint x: 422, endPoint y: 84, distance: 96.5
click at [422, 84] on div "Chậu rửa chén hai hộc bán thủ công Malloca MS 610T 9.460.000 VND Máy hút khói k…" at bounding box center [577, 286] width 1154 height 573
drag, startPoint x: 492, startPoint y: 134, endPoint x: 508, endPoint y: 229, distance: 96.3
click at [504, 220] on div "Chậu rửa chén hai hộc bán thủ công Malloca MS 610T 9.460.000 VND Máy hút khói k…" at bounding box center [577, 286] width 1154 height 573
drag, startPoint x: 455, startPoint y: 136, endPoint x: 435, endPoint y: 55, distance: 83.5
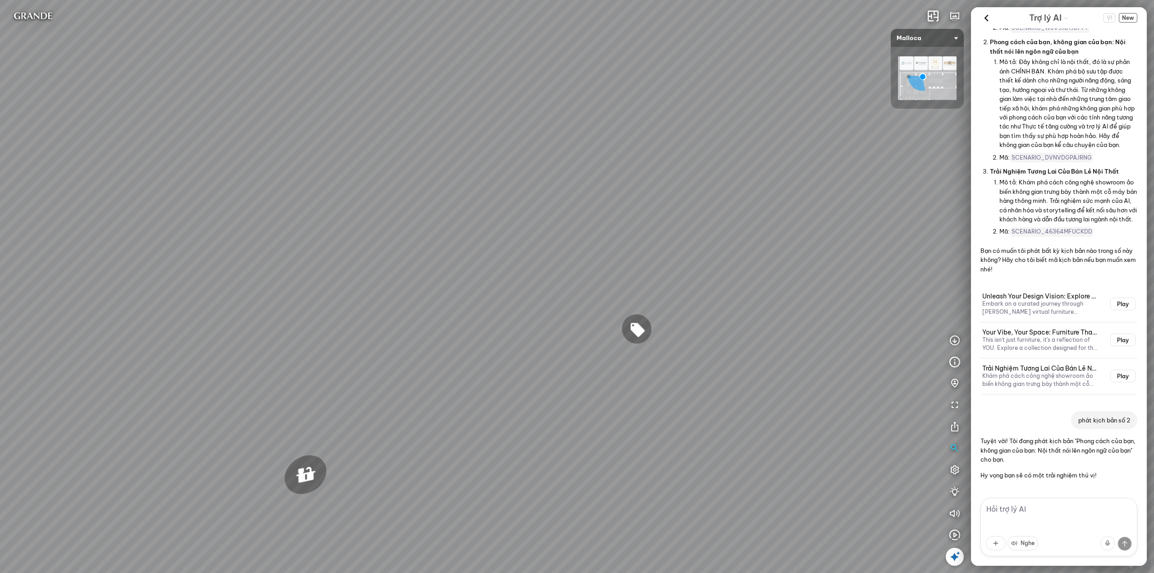
click at [441, 85] on div "Chậu rửa chén hai hộc bán thủ công Malloca MS 610T 9.460.000 VND Máy hút khói k…" at bounding box center [577, 286] width 1154 height 573
click at [478, 111] on div "Chậu rửa chén hai hộc bán thủ công Malloca MS 610T 9.460.000 VND Máy hút khói k…" at bounding box center [577, 286] width 1154 height 573
drag, startPoint x: 467, startPoint y: 125, endPoint x: 496, endPoint y: 243, distance: 120.7
click at [489, 228] on div "Chậu rửa chén hai hộc bán thủ công Malloca MS 610T 9.460.000 VND Máy hút khói k…" at bounding box center [577, 286] width 1154 height 573
drag, startPoint x: 467, startPoint y: 165, endPoint x: 474, endPoint y: 215, distance: 50.0
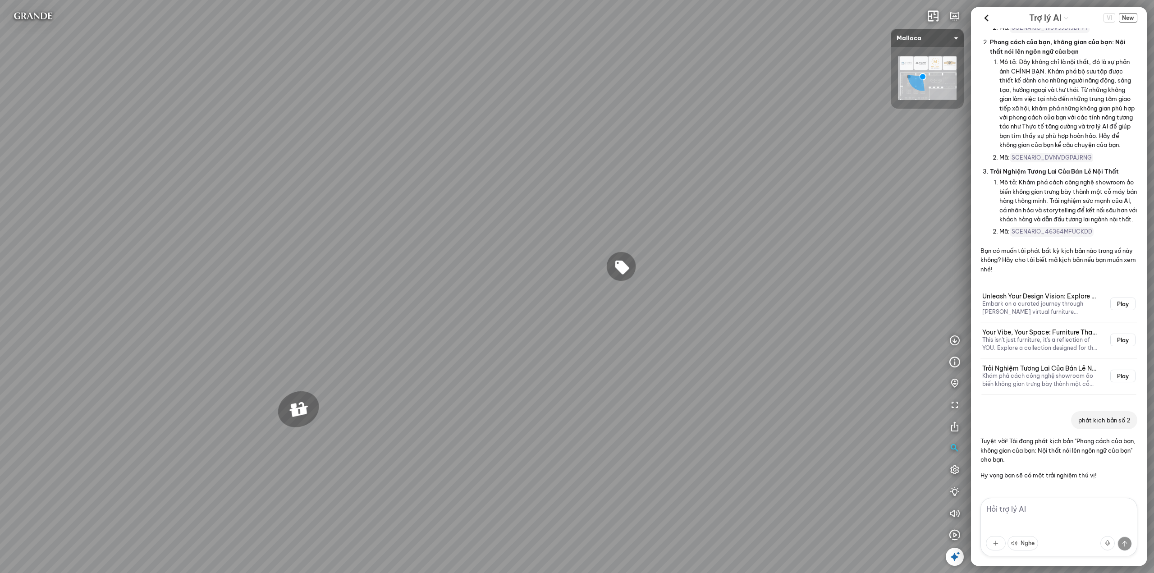
click at [472, 202] on div "Chậu rửa chén hai hộc bán thủ công Malloca MS 610T 9.460.000 VND Máy hút khói k…" at bounding box center [577, 286] width 1154 height 573
drag, startPoint x: 654, startPoint y: 232, endPoint x: 450, endPoint y: 240, distance: 203.9
click at [480, 240] on div "Chậu rửa chén hai hộc bán thủ công Malloca MS 610T 9.460.000 VND Máy hút khói k…" at bounding box center [577, 286] width 1154 height 573
drag, startPoint x: 420, startPoint y: 260, endPoint x: 493, endPoint y: 306, distance: 86.5
click at [526, 236] on div "Chậu rửa chén hai hộc bán thủ công Malloca MS 610T 9.460.000 VND Máy hút khói k…" at bounding box center [577, 286] width 1154 height 573
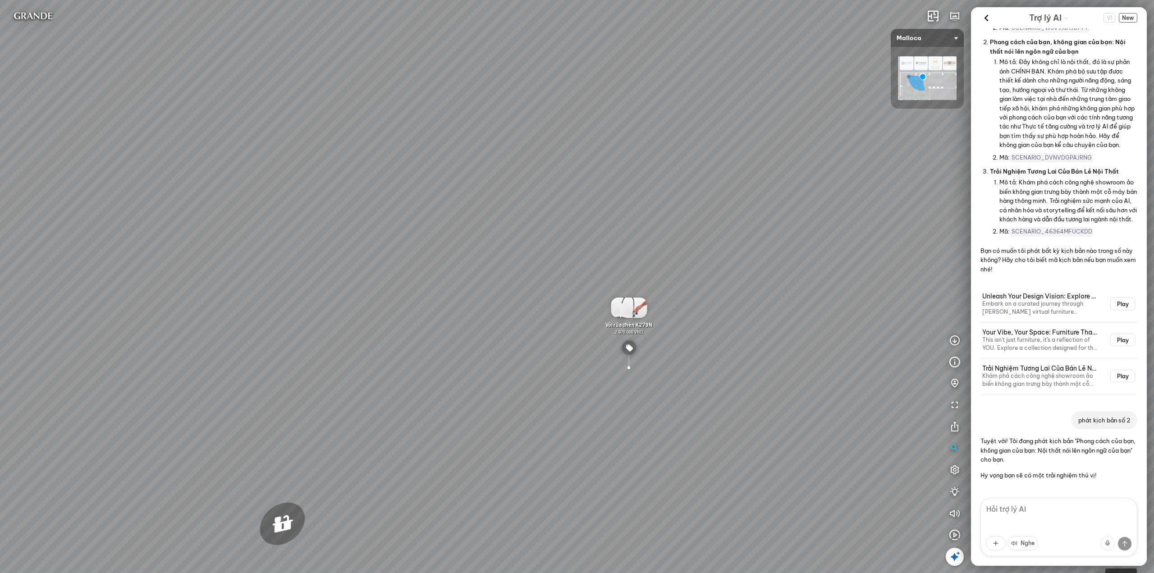
drag, startPoint x: 265, startPoint y: 342, endPoint x: 628, endPoint y: 400, distance: 367.5
click at [628, 400] on div "Chậu rửa chén hai hộc bán thủ công Malloca MS 610T 9.460.000 VND Máy hút khói k…" at bounding box center [577, 286] width 1154 height 573
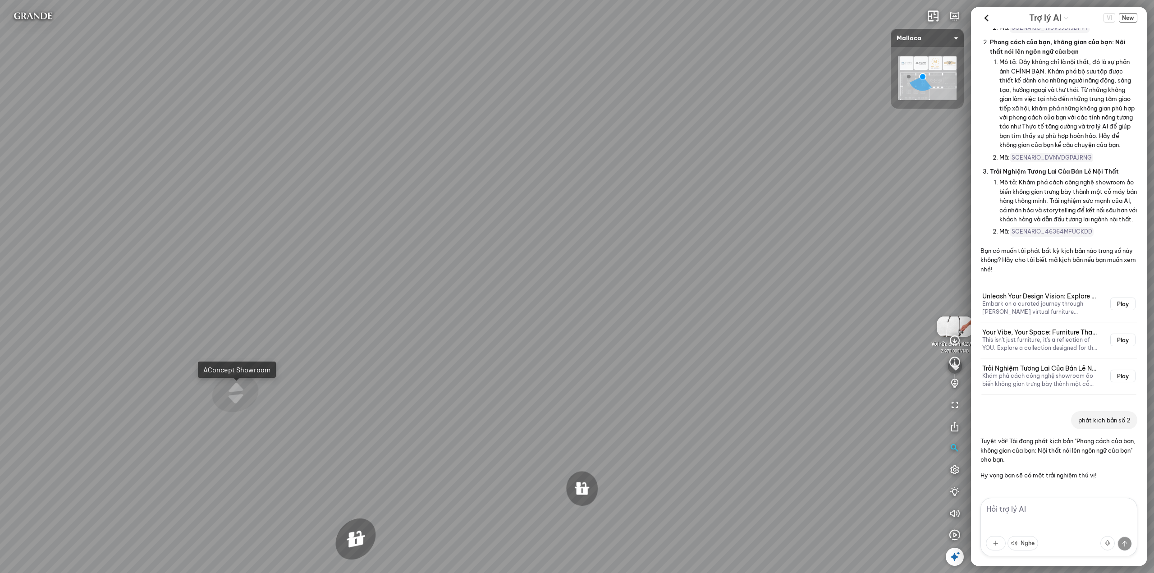
drag, startPoint x: 423, startPoint y: 362, endPoint x: 539, endPoint y: 387, distance: 118.6
click at [458, 336] on div "Chậu rửa chén hai hộc bán thủ công Malloca MS 610T 9.460.000 VND Máy hút khói k…" at bounding box center [577, 286] width 1154 height 573
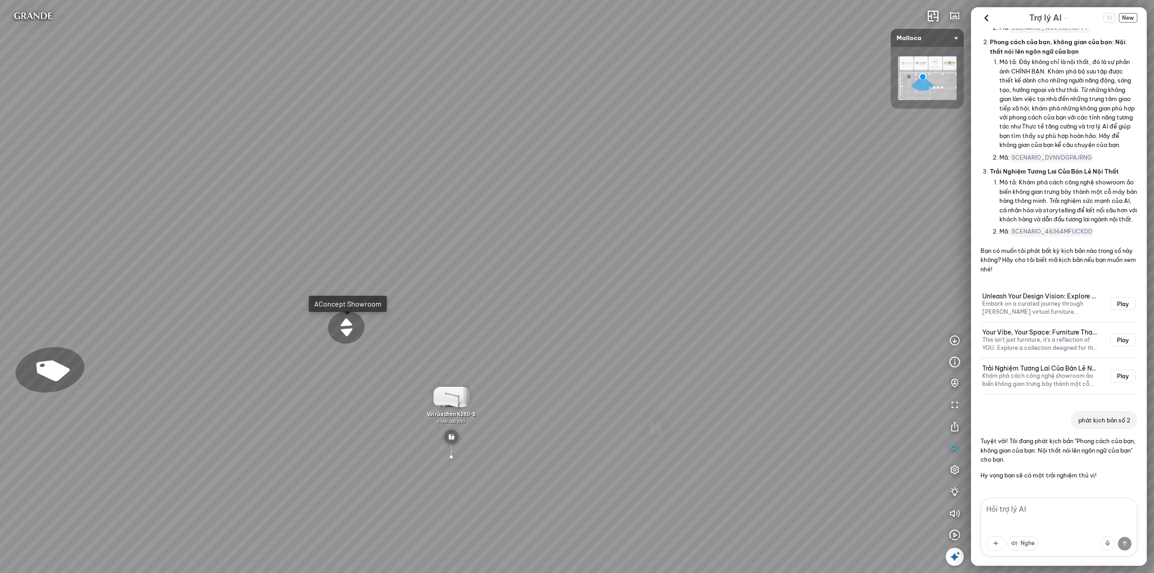
drag, startPoint x: 608, startPoint y: 449, endPoint x: 616, endPoint y: 377, distance: 72.1
click at [616, 377] on div "Chậu rửa chén hai hộc bán thủ công Malloca MS 610T 9.460.000 VND Máy hút khói k…" at bounding box center [577, 286] width 1154 height 573
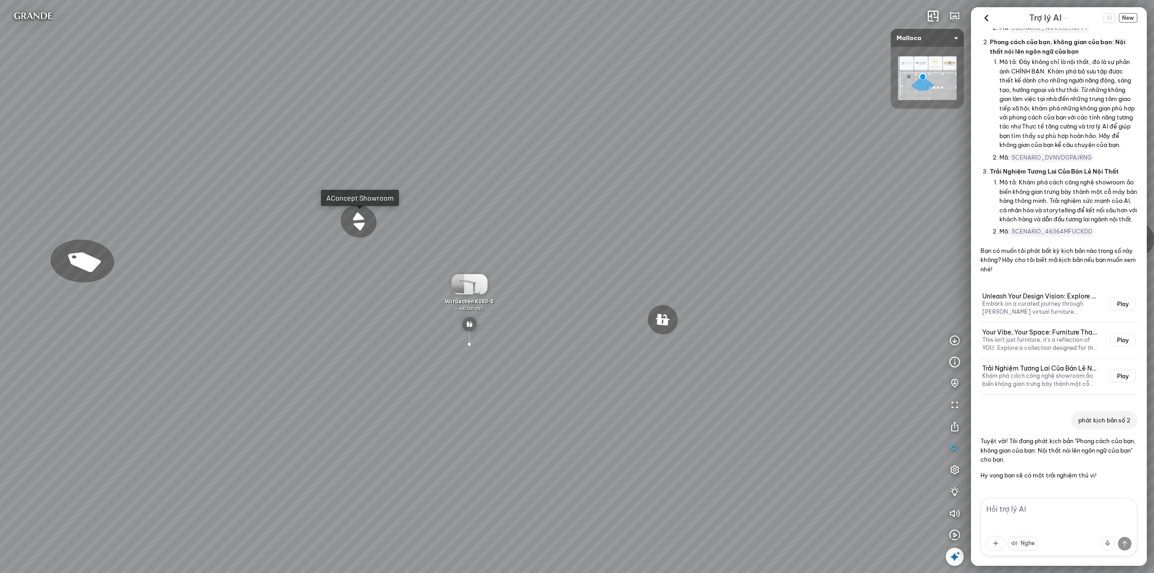
drag, startPoint x: 563, startPoint y: 408, endPoint x: 556, endPoint y: 320, distance: 89.1
click at [556, 327] on div "Chậu rửa chén hai hộc bán thủ công Malloca MS 610T 9.460.000 VND Máy hút khói k…" at bounding box center [577, 286] width 1154 height 573
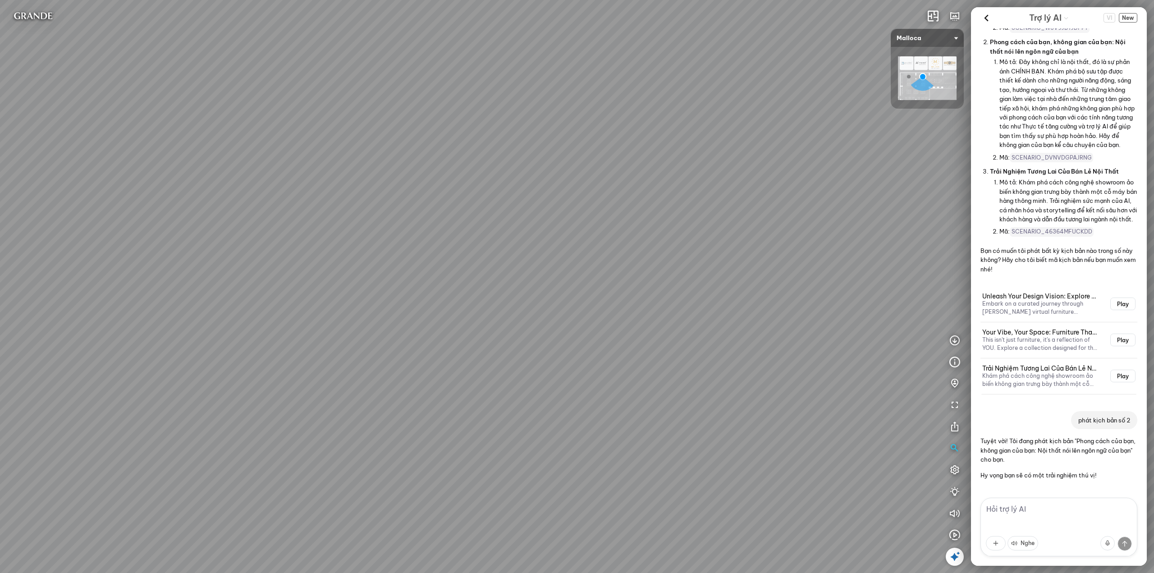
drag, startPoint x: 454, startPoint y: 137, endPoint x: 437, endPoint y: 138, distance: 17.6
click at [437, 136] on div "Chậu rửa chén hai hộc bán thủ công Malloca MS 610T 9.460.000 VND Máy hút khói k…" at bounding box center [577, 286] width 1154 height 573
click at [989, 18] on icon at bounding box center [987, 18] width 14 height 14
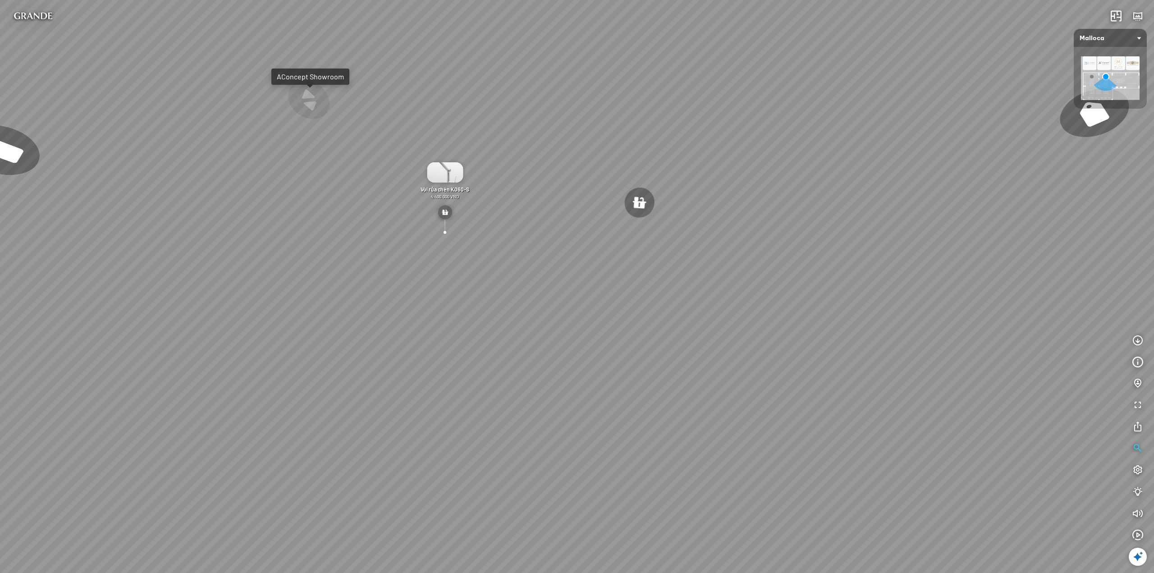
scroll to position [47383, 0]
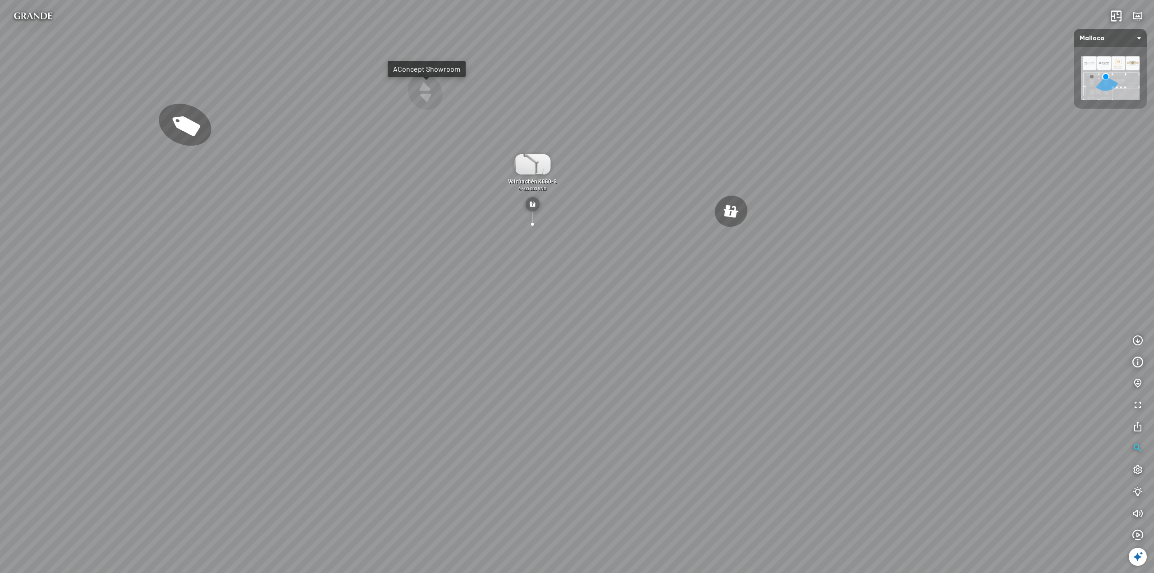
click at [794, 246] on div "Chậu rửa chén hai hộc bán thủ công Malloca MS 610T 9.460.000 VND Máy hút khói k…" at bounding box center [577, 286] width 1154 height 573
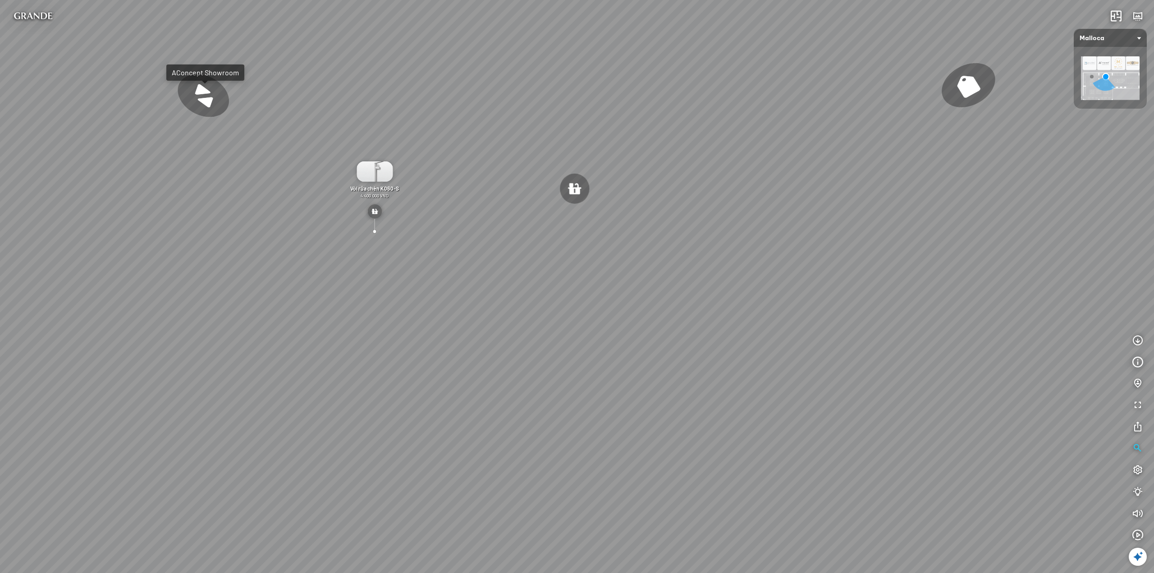
drag, startPoint x: 613, startPoint y: 229, endPoint x: 1154, endPoint y: 339, distance: 551.0
click at [1109, 318] on div "Chậu rửa chén hai hộc bán thủ công Malloca MS 610T 9.460.000 VND Máy hút khói k…" at bounding box center [577, 286] width 1154 height 573
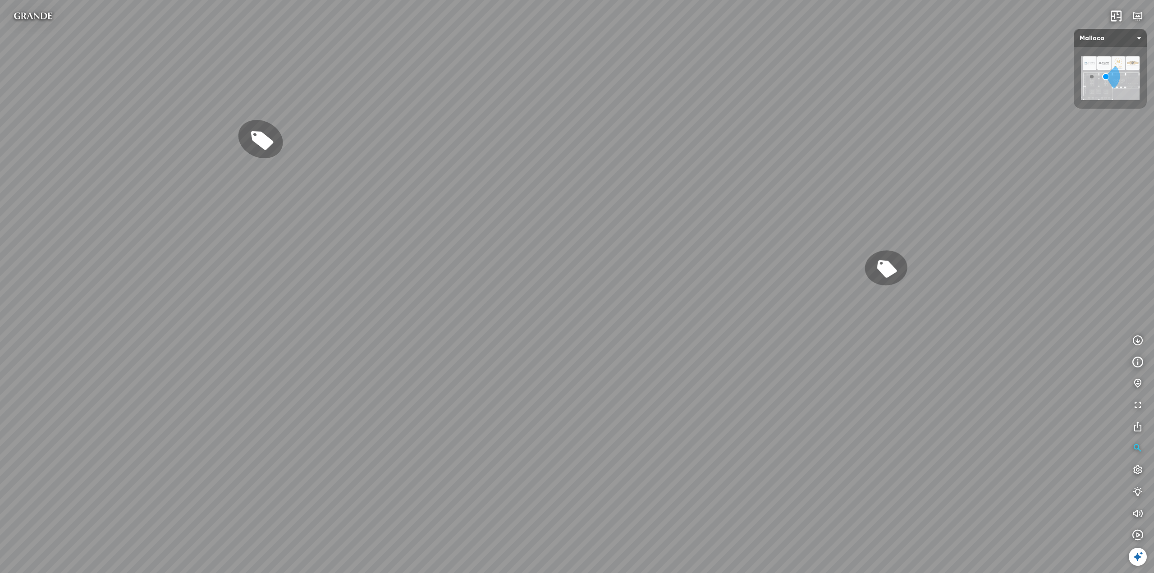
drag, startPoint x: 659, startPoint y: 238, endPoint x: 1005, endPoint y: 314, distance: 354.8
click at [877, 277] on div "Chậu rửa chén hai hộc bán thủ công Malloca MS 610T 9.460.000 VND Máy hút khói k…" at bounding box center [577, 286] width 1154 height 573
drag, startPoint x: 517, startPoint y: 265, endPoint x: 969, endPoint y: 274, distance: 452.7
click at [834, 263] on div "Chậu rửa chén hai hộc bán thủ công Malloca MS 610T 9.460.000 VND Máy hút khói k…" at bounding box center [577, 286] width 1154 height 573
click at [936, 247] on div "Chậu rửa chén hai hộc bán thủ công Malloca MS 610T 9.460.000 VND Máy hút khói k…" at bounding box center [577, 286] width 1154 height 573
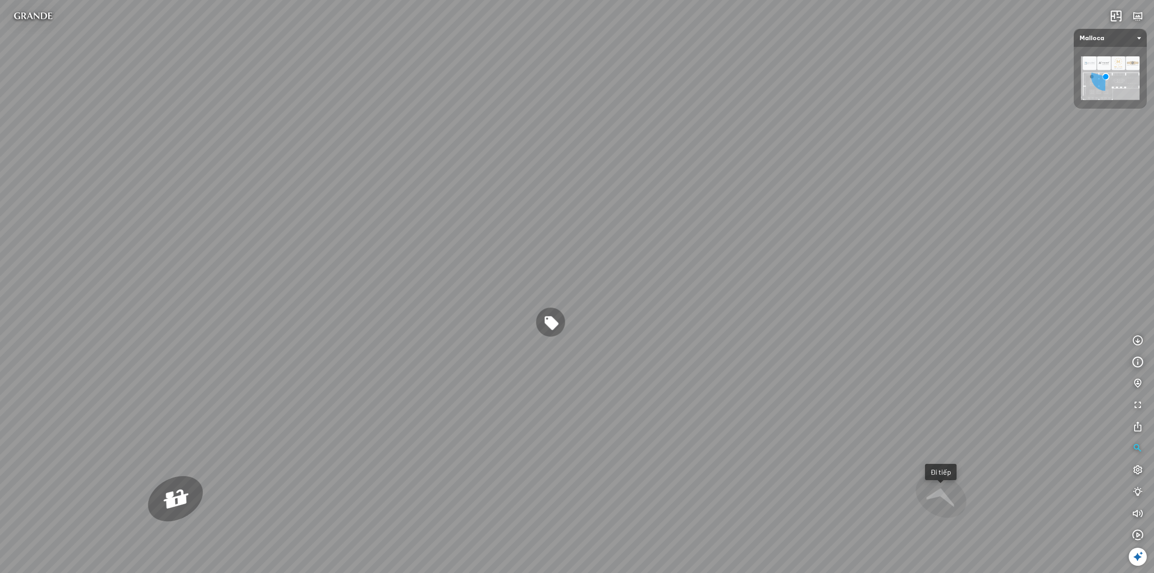
drag, startPoint x: 573, startPoint y: 238, endPoint x: 765, endPoint y: 238, distance: 191.6
click at [757, 233] on div "Chậu rửa chén hai hộc bán thủ công Malloca MS 610T 9.460.000 VND Máy hút khói k…" at bounding box center [577, 286] width 1154 height 573
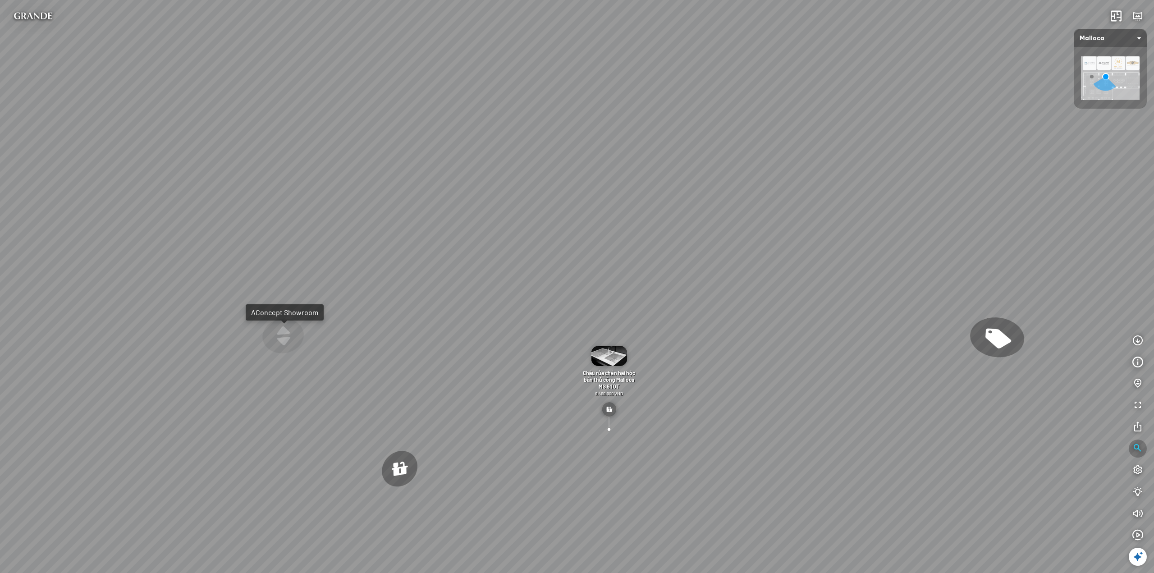
click at [1138, 447] on icon "button" at bounding box center [1137, 448] width 11 height 11
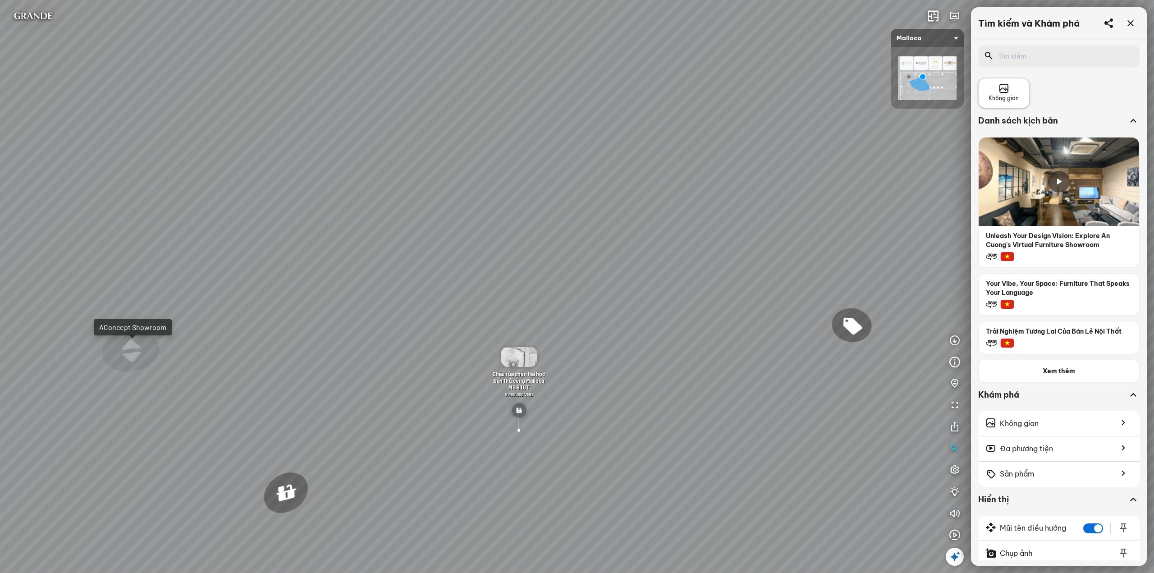
click at [1005, 82] on div "Không gian" at bounding box center [1003, 93] width 51 height 30
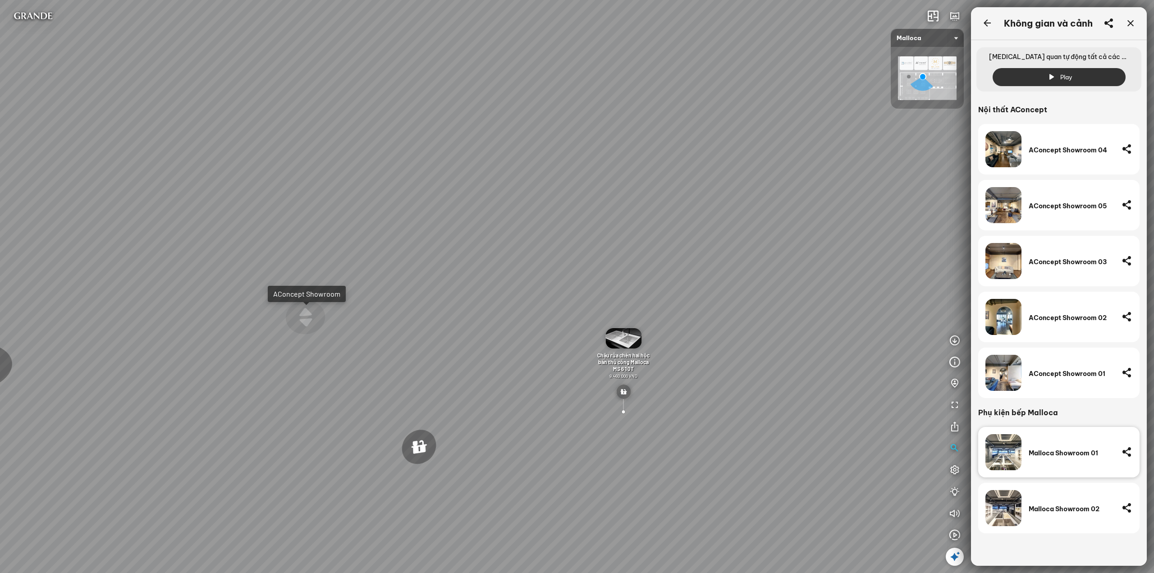
drag, startPoint x: 415, startPoint y: 347, endPoint x: 518, endPoint y: 327, distance: 105.6
click at [511, 338] on div "Chậu rửa chén hai hộc bán thủ công Malloca MS 610T 9.460.000 VND Máy hút khói k…" at bounding box center [577, 286] width 1154 height 573
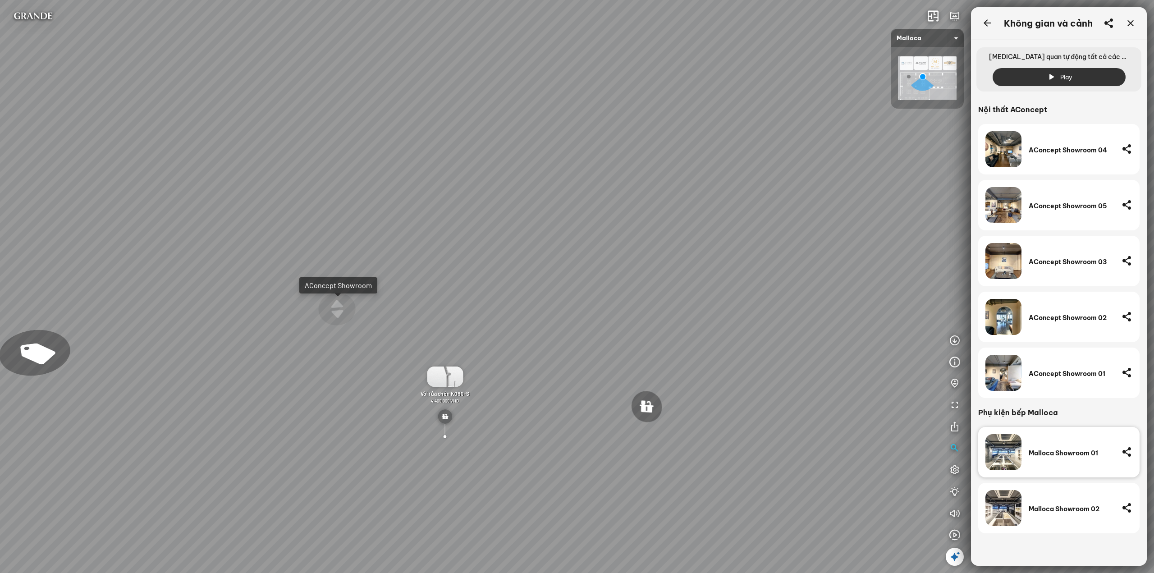
drag, startPoint x: 193, startPoint y: 164, endPoint x: 574, endPoint y: 225, distance: 386.2
click at [538, 215] on div "Chậu rửa chén hai hộc bán thủ công Malloca MS 610T 9.460.000 VND Máy hút khói k…" at bounding box center [577, 286] width 1154 height 573
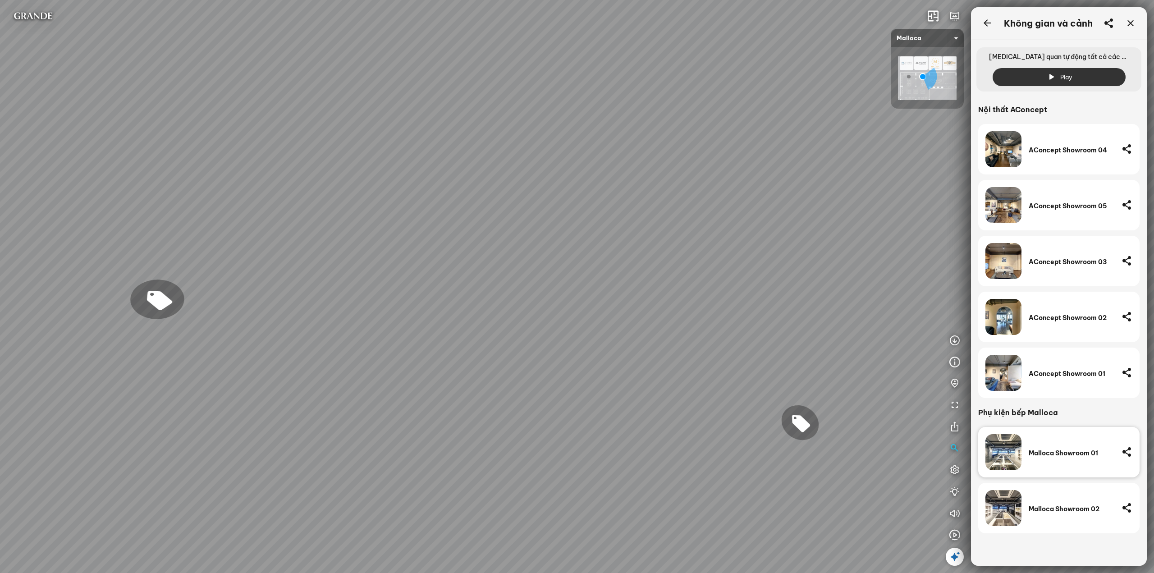
drag, startPoint x: 449, startPoint y: 205, endPoint x: 527, endPoint y: 205, distance: 78.9
click at [497, 204] on div "Chậu rửa chén hai hộc bán thủ công Malloca MS 610T 9.460.000 VND Máy hút khói k…" at bounding box center [577, 286] width 1154 height 573
drag, startPoint x: 353, startPoint y: 197, endPoint x: 617, endPoint y: 243, distance: 267.8
click at [570, 221] on div "Chậu rửa chén hai hộc bán thủ công Malloca MS 610T 9.460.000 VND Máy hút khói k…" at bounding box center [577, 286] width 1154 height 573
drag, startPoint x: 591, startPoint y: 151, endPoint x: 215, endPoint y: 62, distance: 387.1
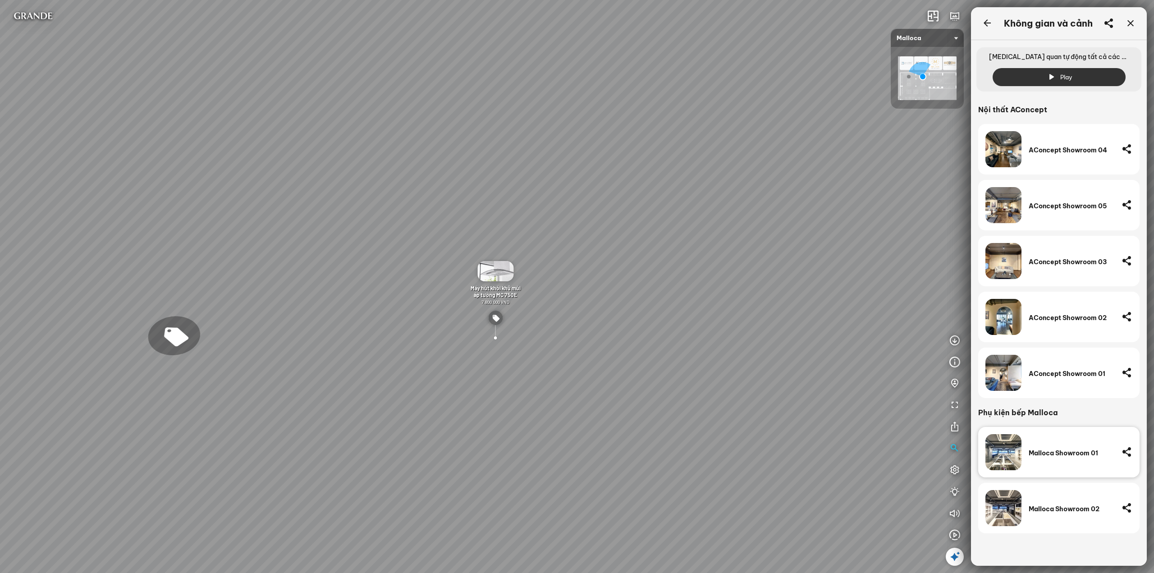
click at [318, 76] on div "Chậu rửa chén hai hộc bán thủ công Malloca MS 610T 9.460.000 VND Máy hút khói k…" at bounding box center [577, 286] width 1154 height 573
drag, startPoint x: 588, startPoint y: 149, endPoint x: 205, endPoint y: 49, distance: 396.4
click at [307, 64] on div "Chậu rửa chén hai hộc bán thủ công Malloca MS 610T 9.460.000 VND Máy hút khói k…" at bounding box center [577, 286] width 1154 height 573
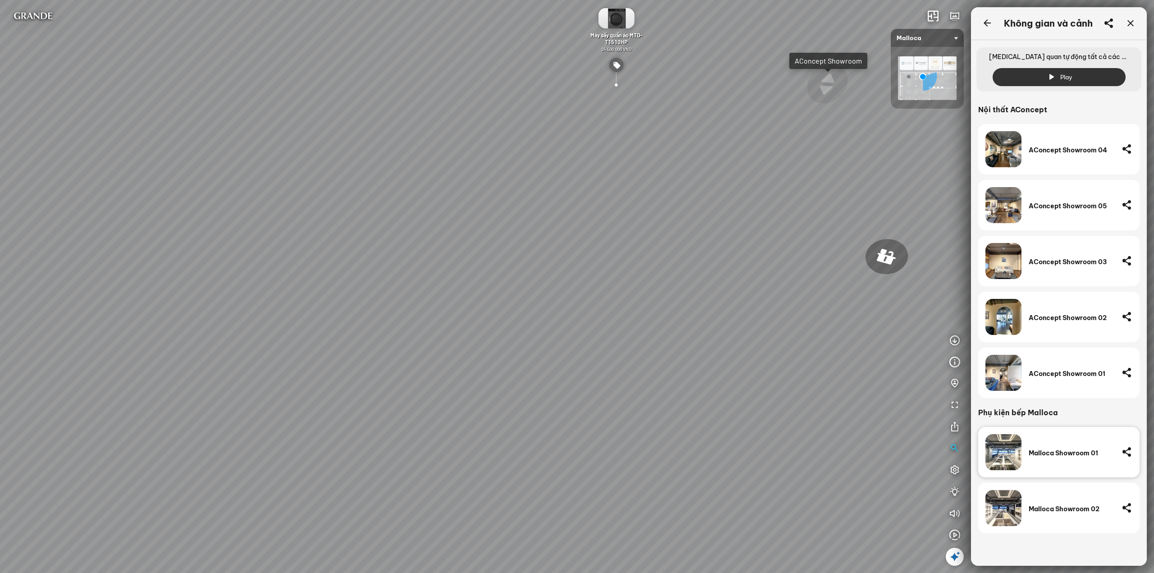
drag, startPoint x: 599, startPoint y: 121, endPoint x: 216, endPoint y: 57, distance: 388.1
click at [302, 69] on div "Chậu rửa chén hai hộc bán thủ công Malloca MS 610T 9.460.000 VND Máy hút khói k…" at bounding box center [577, 286] width 1154 height 573
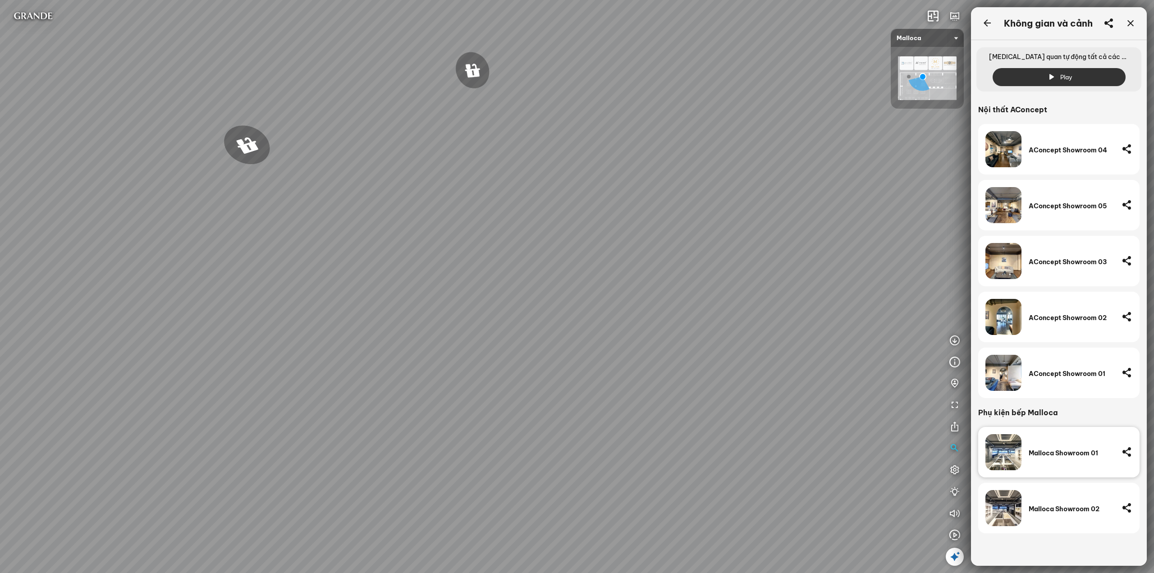
drag, startPoint x: 524, startPoint y: 119, endPoint x: 285, endPoint y: 84, distance: 241.9
click at [325, 87] on div "Chậu rửa chén hai hộc bán thủ công Malloca MS 610T 9.460.000 VND Máy hút khói k…" at bounding box center [577, 286] width 1154 height 573
drag, startPoint x: 402, startPoint y: 152, endPoint x: 394, endPoint y: 189, distance: 38.3
click at [316, 165] on div "Chậu rửa chén hai hộc bán thủ công Malloca MS 610T 9.460.000 VND Máy hút khói k…" at bounding box center [577, 286] width 1154 height 573
drag, startPoint x: 362, startPoint y: 159, endPoint x: 377, endPoint y: 172, distance: 20.1
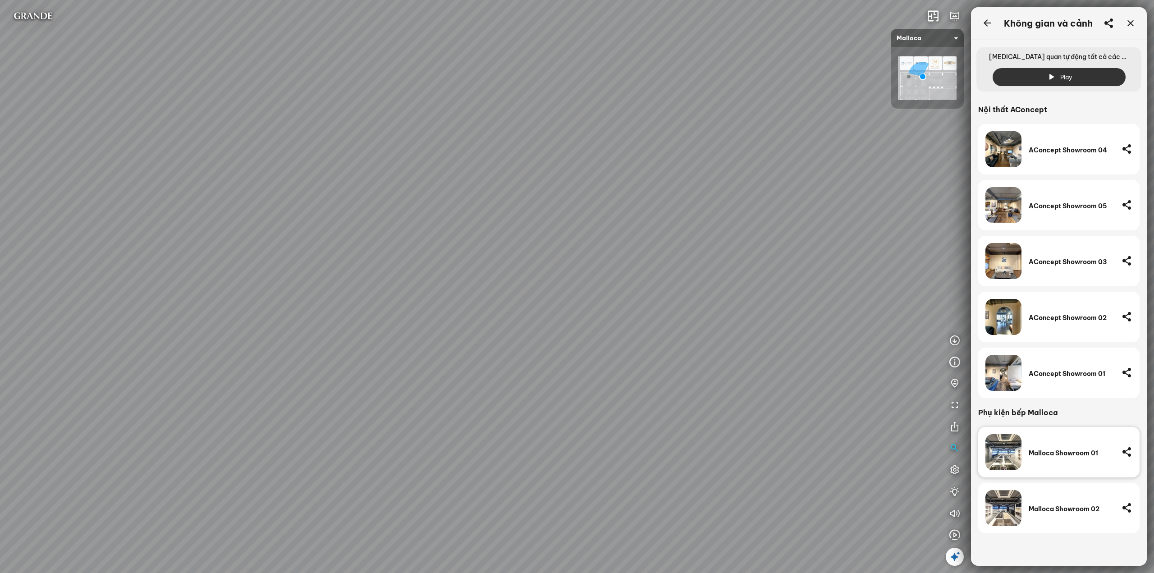
click at [293, 155] on div "Chậu rửa chén hai hộc bán thủ công Malloca MS 610T 9.460.000 VND Máy hút khói k…" at bounding box center [577, 286] width 1154 height 573
drag, startPoint x: 482, startPoint y: 178, endPoint x: 371, endPoint y: 175, distance: 111.8
click at [387, 174] on div "Chậu rửa chén hai hộc bán thủ công Malloca MS 610T 9.460.000 VND Máy hút khói k…" at bounding box center [577, 286] width 1154 height 573
click at [407, 156] on div "Chậu rửa chén hai hộc bán thủ công Malloca MS 610T 9.460.000 VND Máy hút khói k…" at bounding box center [577, 286] width 1154 height 573
drag, startPoint x: 542, startPoint y: 174, endPoint x: 367, endPoint y: 149, distance: 176.8
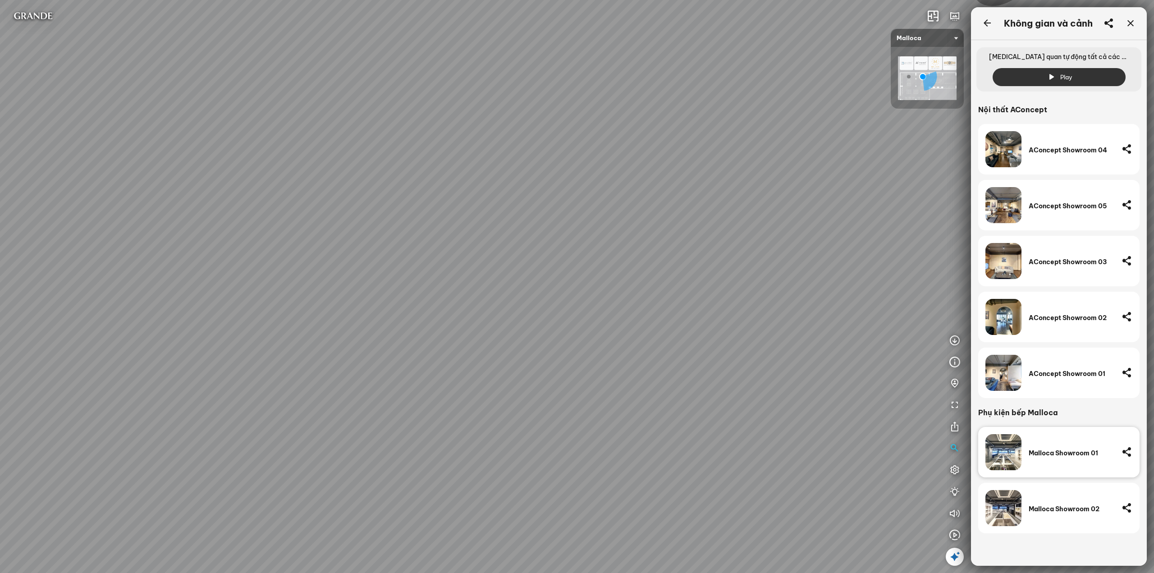
click at [365, 146] on div "Chậu rửa chén hai hộc bán thủ công Malloca MS 610T 9.460.000 VND Máy hút khói k…" at bounding box center [577, 286] width 1154 height 573
drag, startPoint x: 537, startPoint y: 167, endPoint x: 475, endPoint y: 299, distance: 146.4
click at [475, 299] on div "Chậu rửa chén hai hộc bán thủ công Malloca MS 610T 9.460.000 VND Máy hút khói k…" at bounding box center [577, 286] width 1154 height 573
drag, startPoint x: 586, startPoint y: 121, endPoint x: 481, endPoint y: 247, distance: 163.9
click at [481, 247] on div "Chậu rửa chén hai hộc bán thủ công Malloca MS 610T 9.460.000 VND Máy hút khói k…" at bounding box center [577, 286] width 1154 height 573
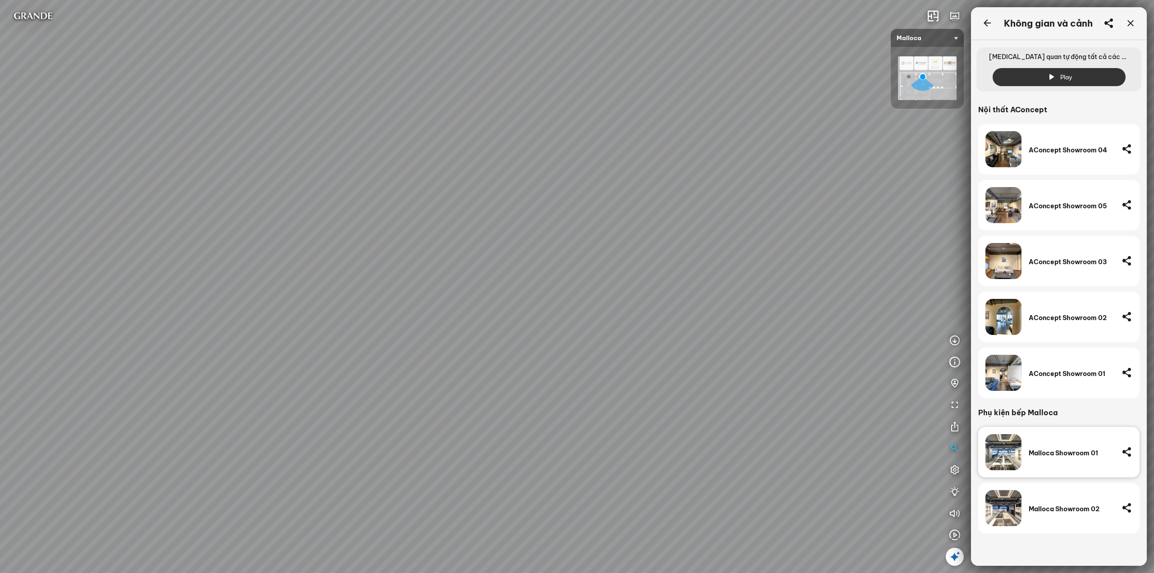
drag, startPoint x: 519, startPoint y: 237, endPoint x: 387, endPoint y: 348, distance: 172.8
click at [386, 348] on div "Chậu rửa chén hai hộc bán thủ công Malloca MS 610T 9.460.000 VND Máy hút khói k…" at bounding box center [577, 286] width 1154 height 573
drag, startPoint x: 416, startPoint y: 106, endPoint x: 467, endPoint y: 108, distance: 51.0
click at [467, 108] on div "Chậu rửa chén hai hộc bán thủ công Malloca MS 610T 9.460.000 VND Máy hút khói k…" at bounding box center [577, 286] width 1154 height 573
drag, startPoint x: 427, startPoint y: 128, endPoint x: 452, endPoint y: 127, distance: 25.2
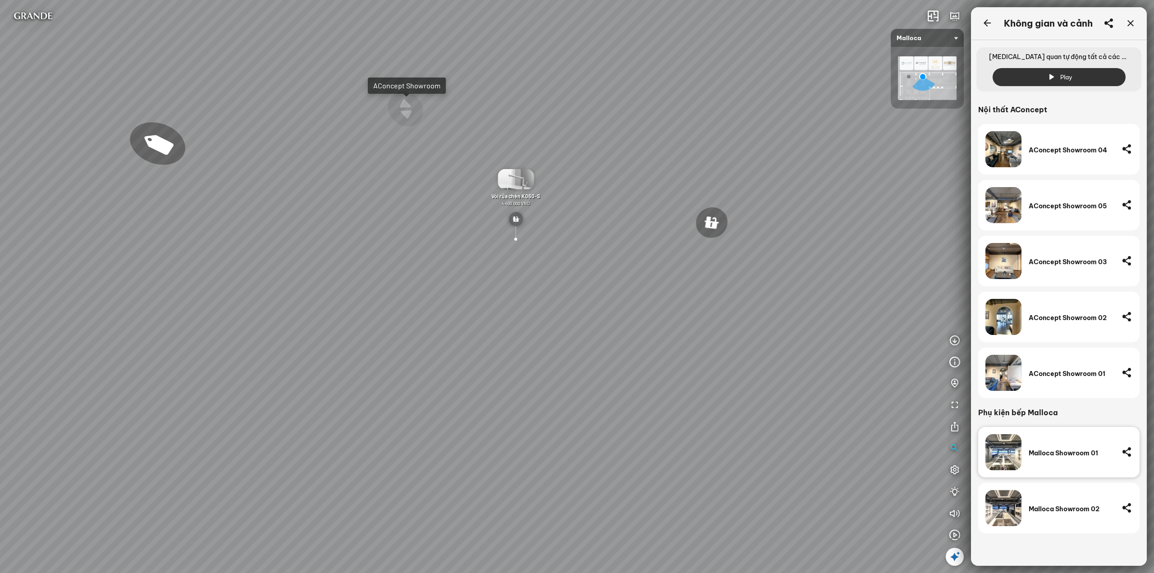
click at [452, 127] on div "Chậu rửa chén hai hộc bán thủ công Malloca MS 610T 9.460.000 VND Máy hút khói k…" at bounding box center [577, 286] width 1154 height 573
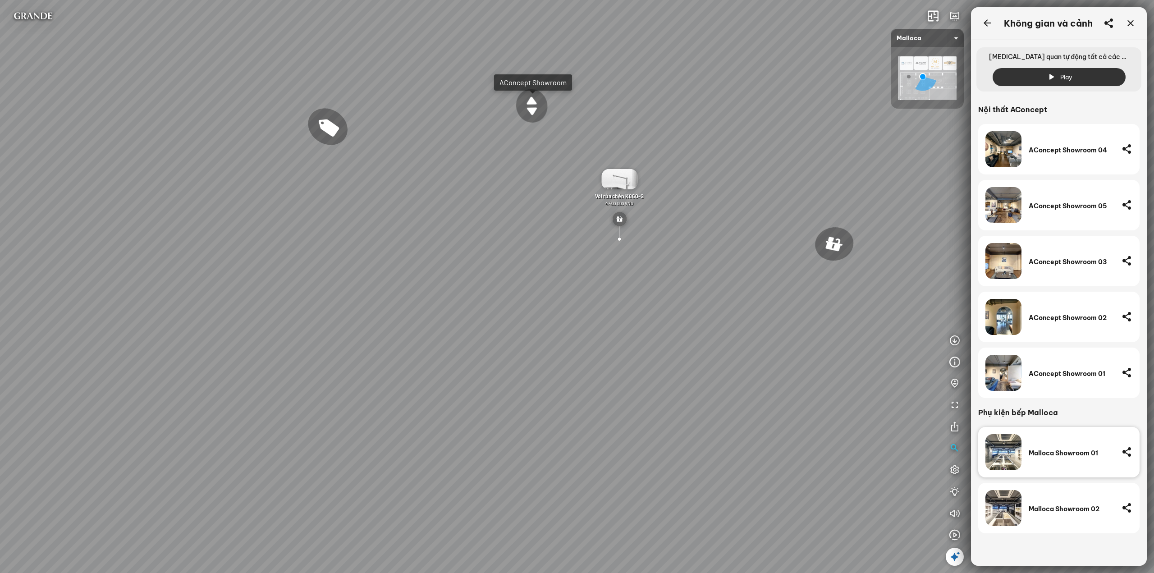
drag, startPoint x: 372, startPoint y: 203, endPoint x: 551, endPoint y: 215, distance: 179.4
click at [524, 214] on div "Chậu rửa chén hai hộc bán thủ công Malloca MS 610T 9.460.000 VND Máy hút khói k…" at bounding box center [577, 286] width 1154 height 573
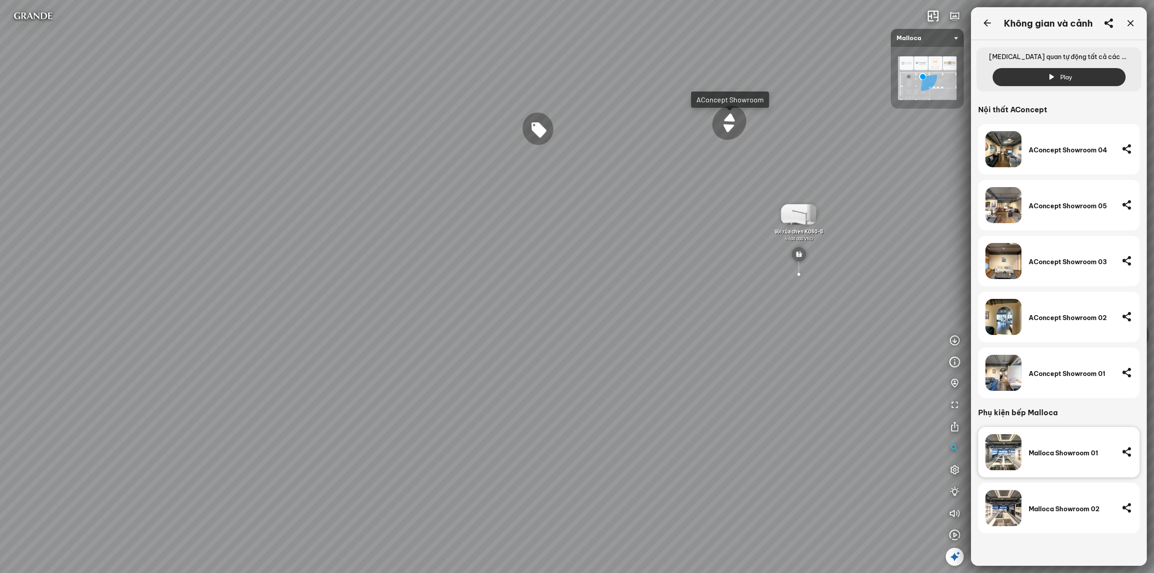
drag, startPoint x: 394, startPoint y: 189, endPoint x: 659, endPoint y: 191, distance: 265.5
click at [607, 187] on div "Chậu rửa chén hai hộc bán thủ công Malloca MS 610T 9.460.000 VND Máy hút khói k…" at bounding box center [577, 286] width 1154 height 573
drag, startPoint x: 576, startPoint y: 193, endPoint x: 510, endPoint y: 249, distance: 85.7
click at [510, 249] on div "Chậu rửa chén hai hộc bán thủ công Malloca MS 610T 9.460.000 VND Máy hút khói k…" at bounding box center [577, 286] width 1154 height 573
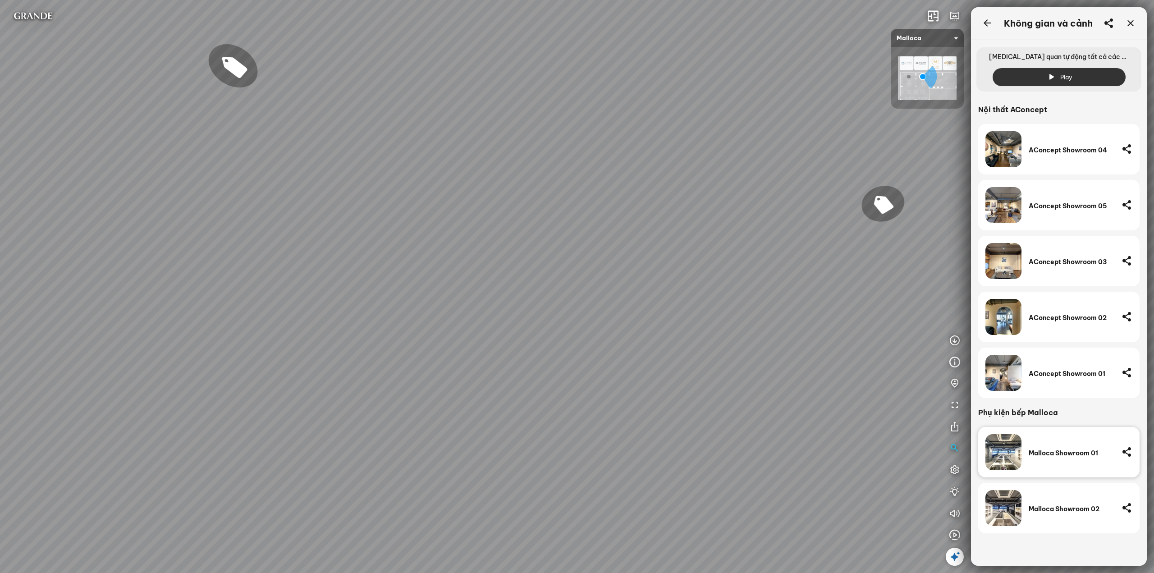
click at [152, 50] on div "Chậu rửa chén hai hộc bán thủ công Malloca MS 610T 9.460.000 VND Máy hút khói k…" at bounding box center [577, 286] width 1154 height 573
click at [1132, 23] on icon at bounding box center [1130, 23] width 11 height 11
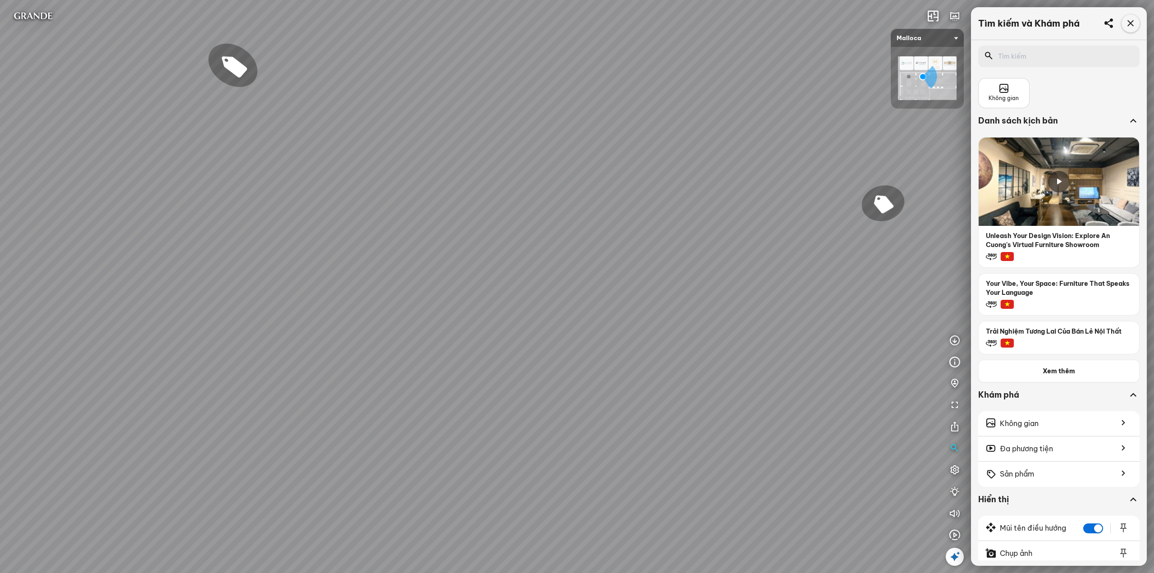
click at [1131, 23] on icon at bounding box center [1130, 23] width 11 height 11
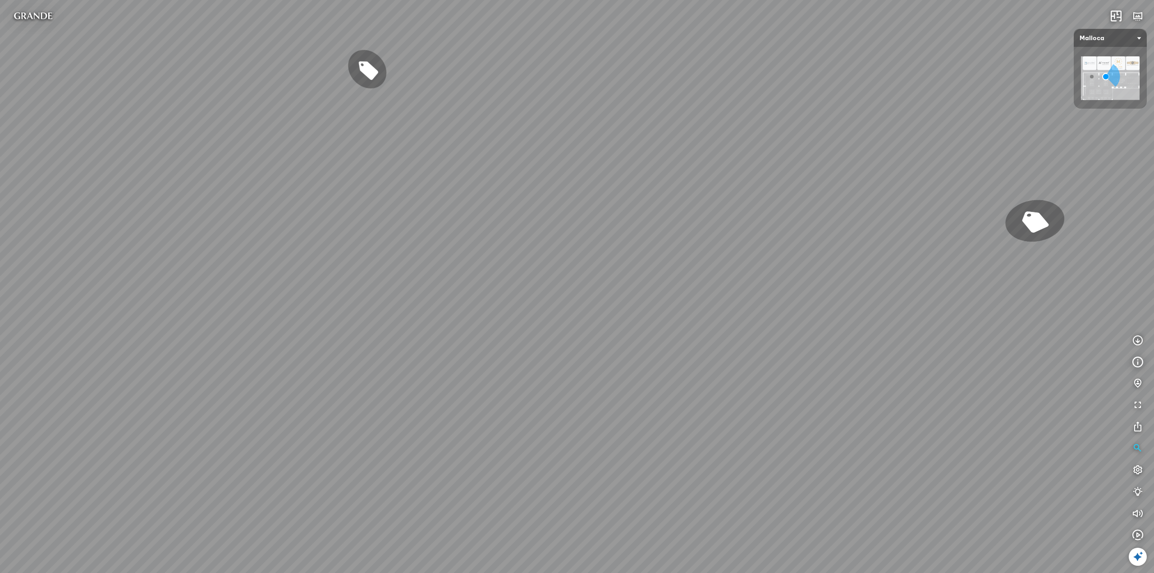
click at [1131, 556] on div at bounding box center [1138, 557] width 18 height 18
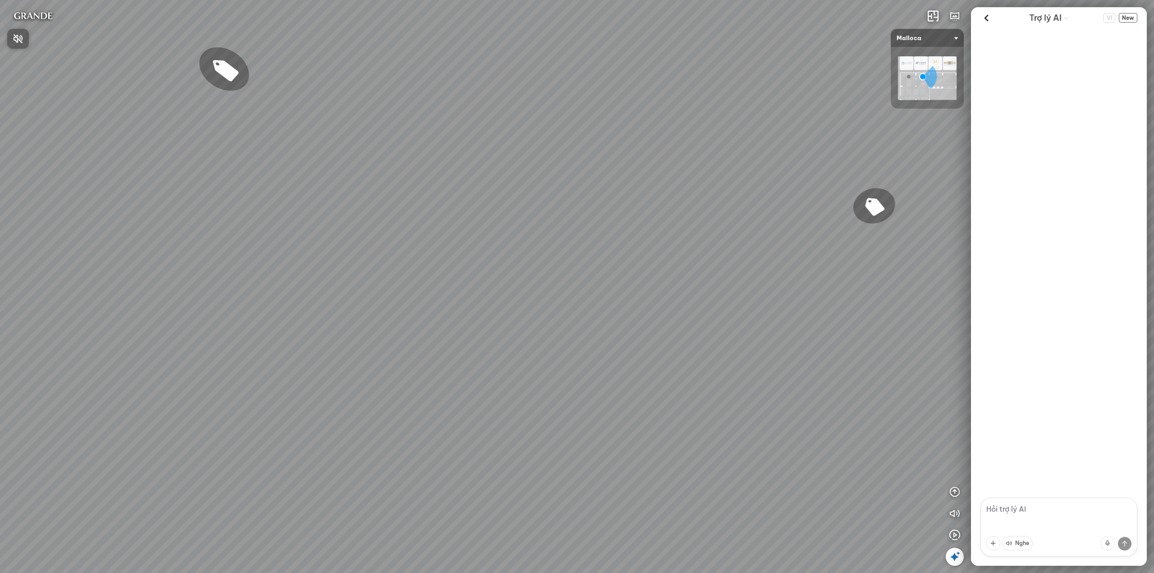
click at [735, 161] on div at bounding box center [577, 286] width 1154 height 573
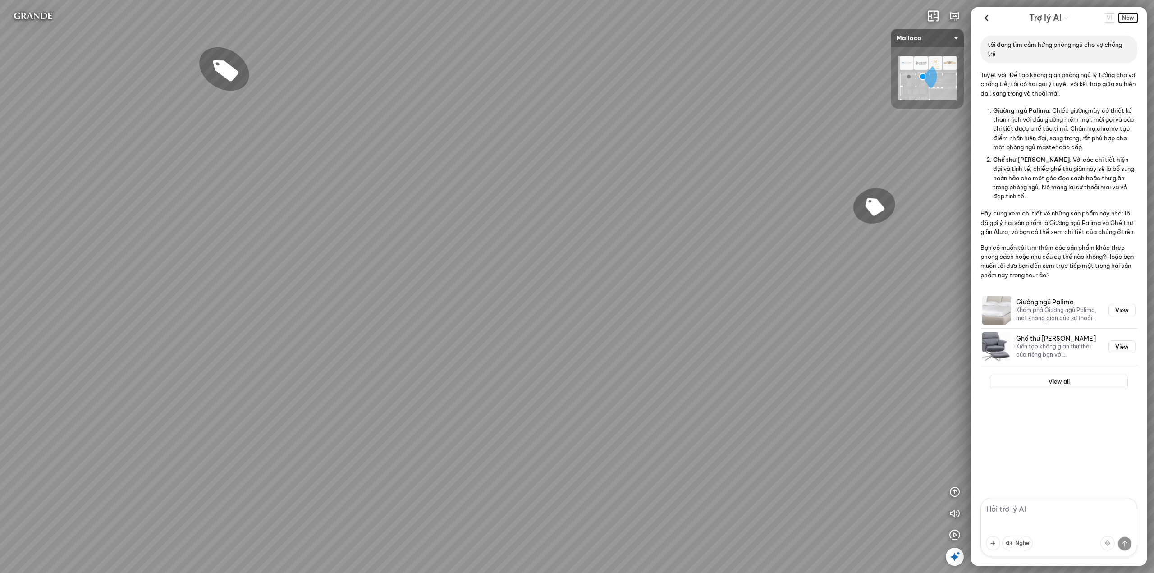
click at [1131, 16] on span "New" at bounding box center [1128, 17] width 18 height 9
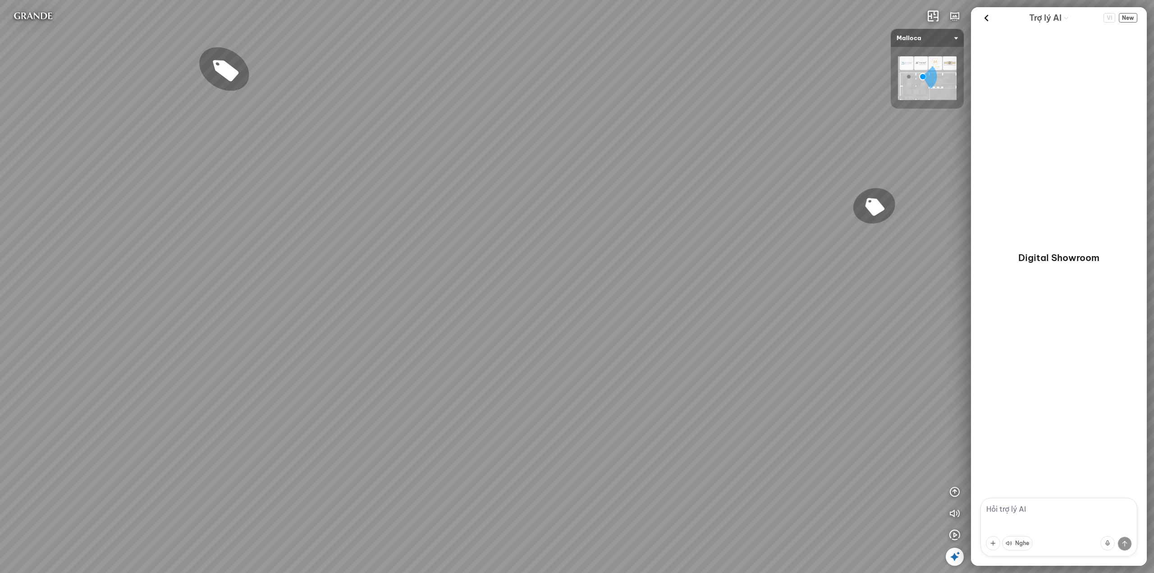
click at [1009, 512] on textarea at bounding box center [1058, 527] width 157 height 59
type textarea "s"
type textarea "danh sách sản phẩm"
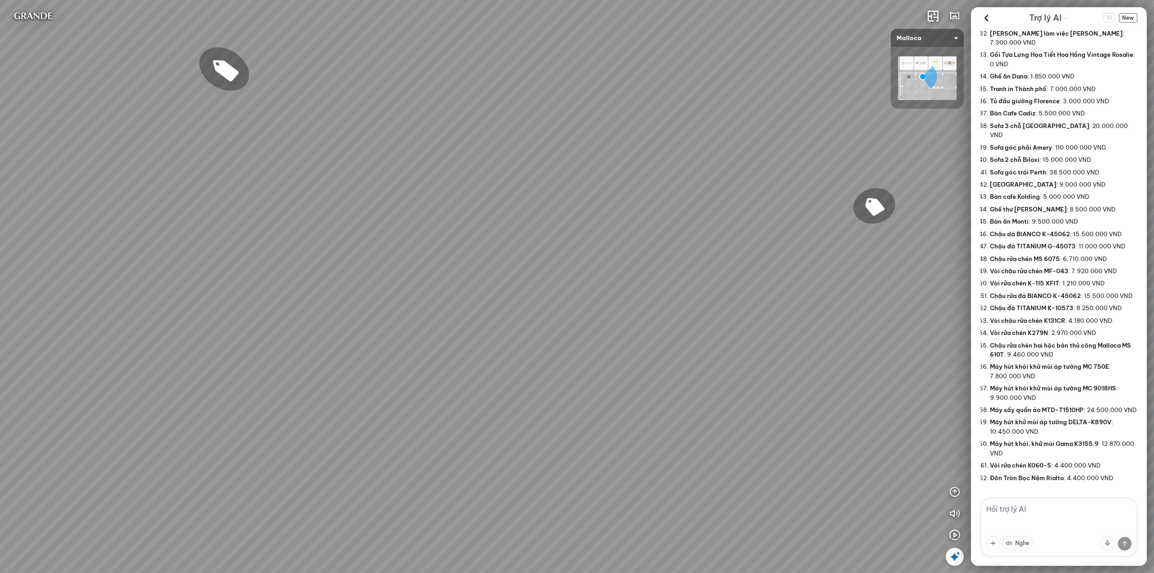
scroll to position [2783, 0]
